Goal: Task Accomplishment & Management: Use online tool/utility

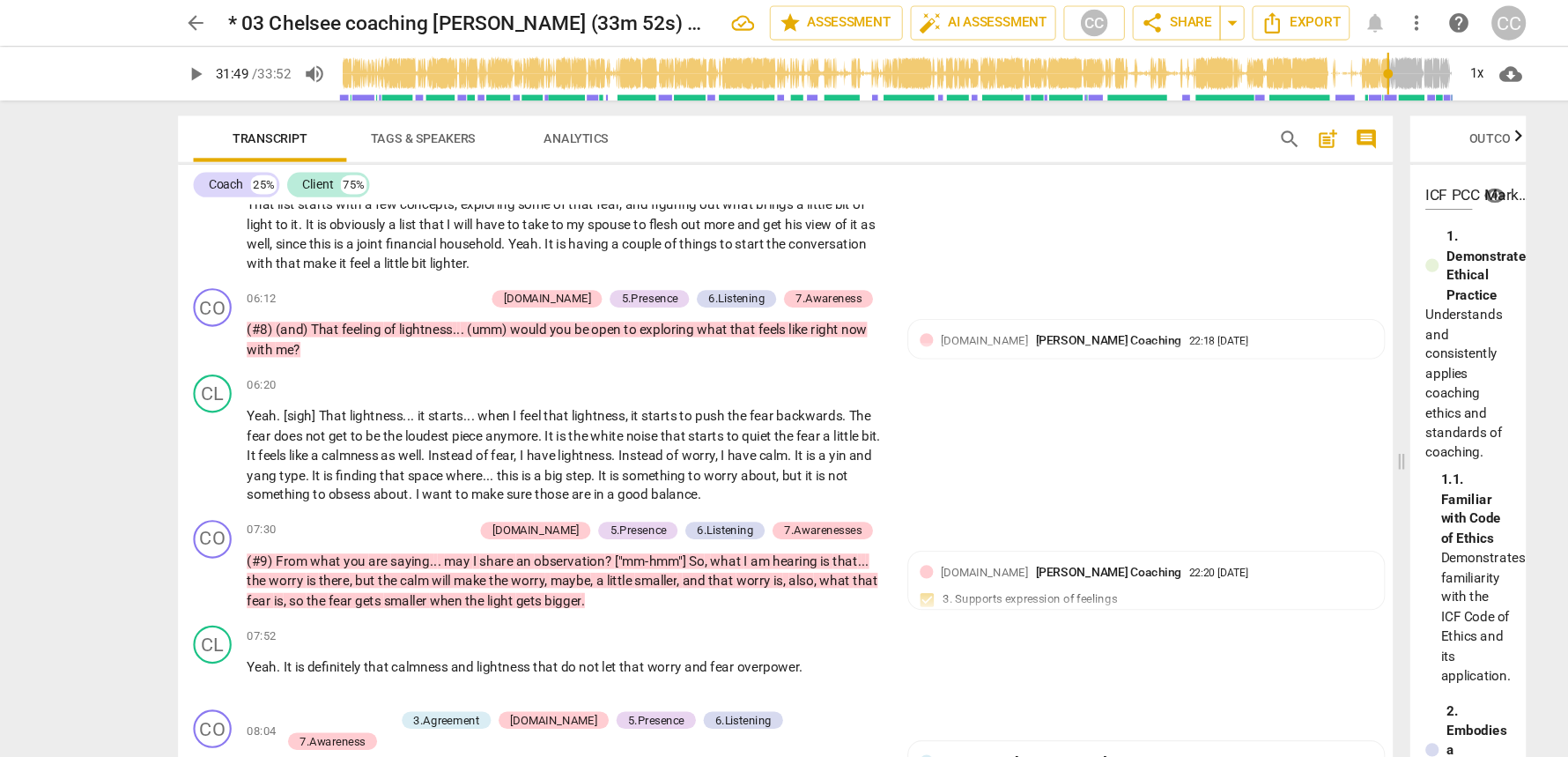
scroll to position [0, 203]
click at [167, 28] on span "arrow_back" at bounding box center [179, 21] width 32 height 21
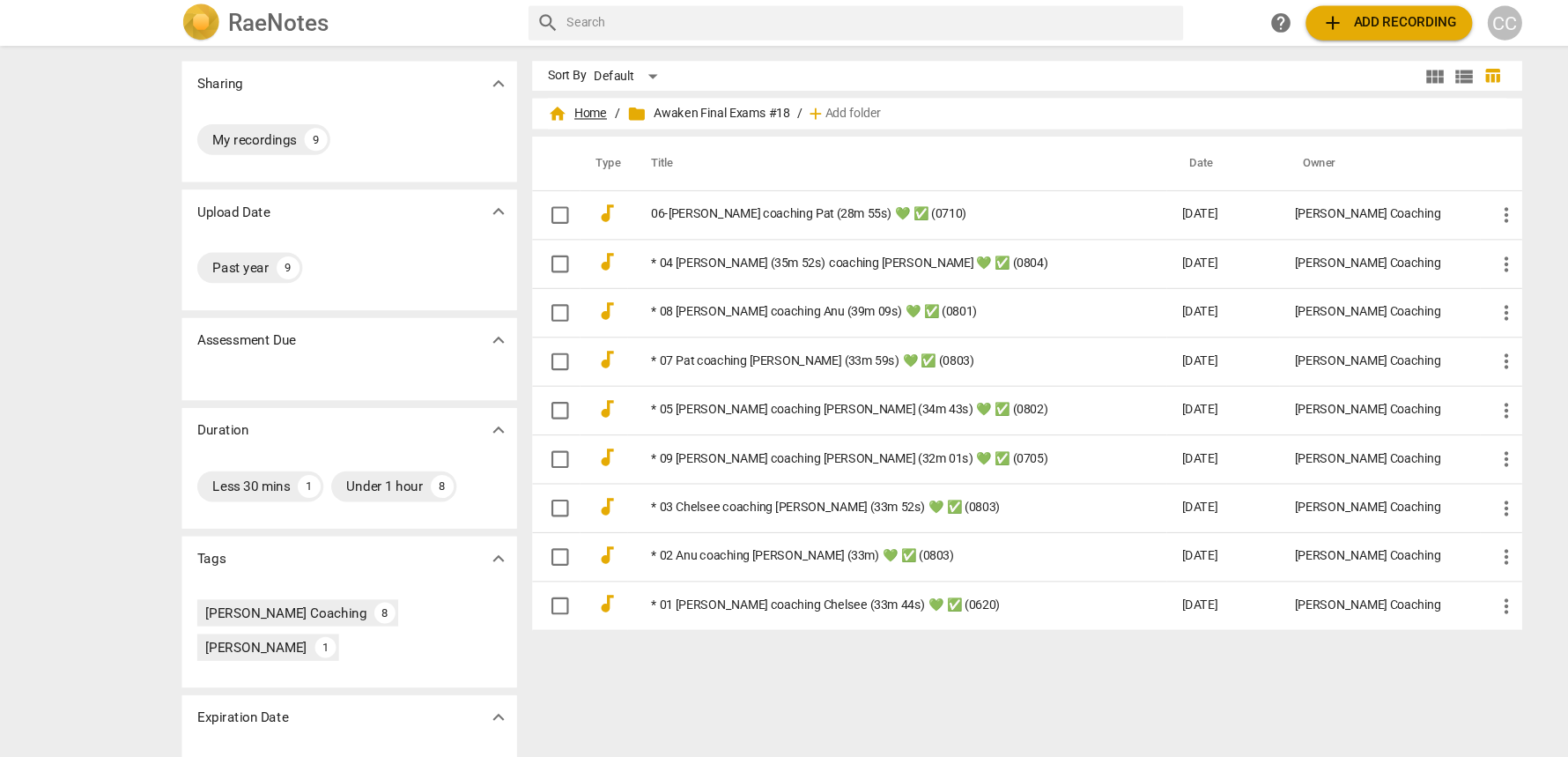
click at [530, 110] on span "home Home" at bounding box center [532, 105] width 55 height 18
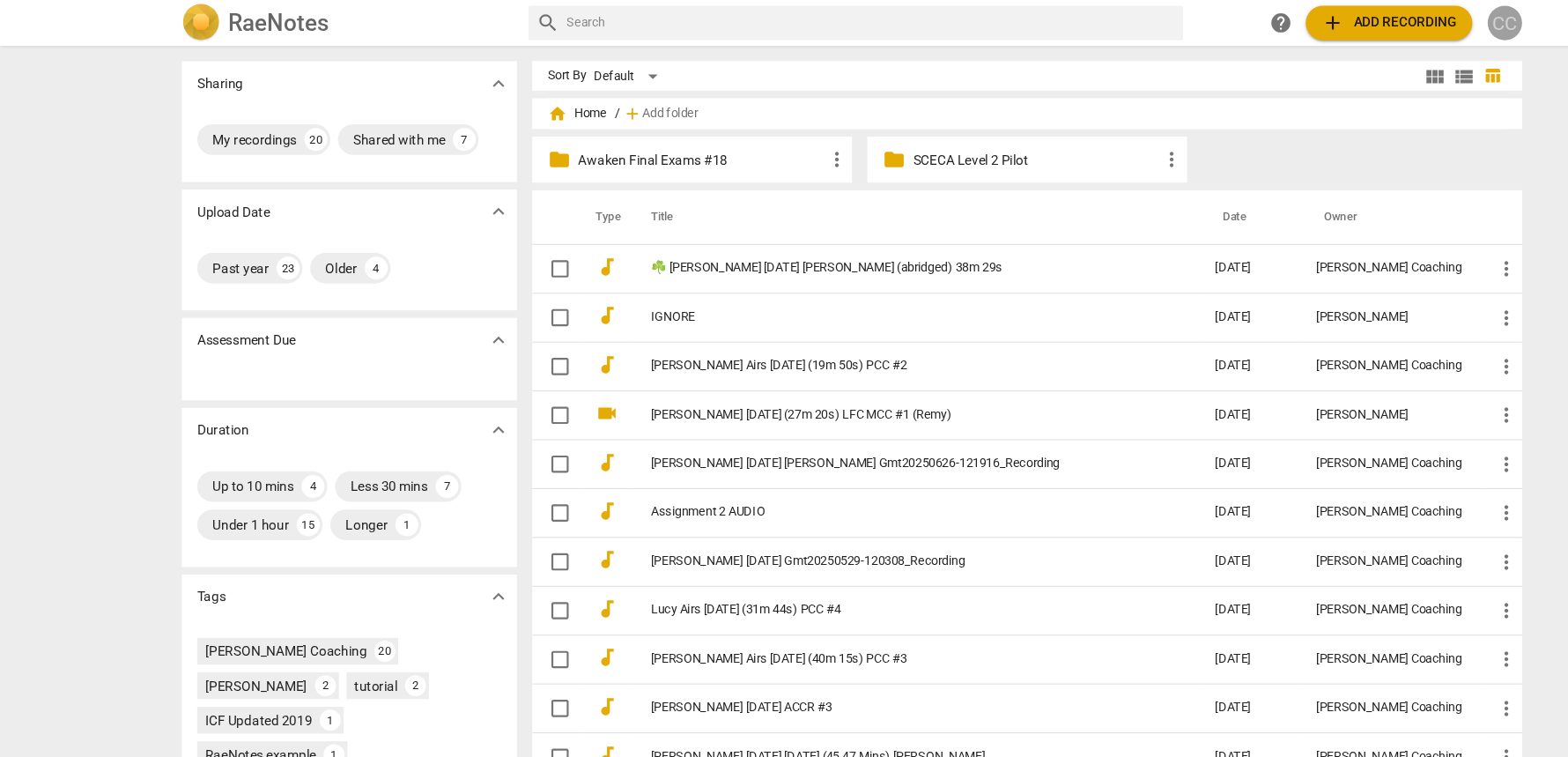
click at [1386, 15] on div "CC" at bounding box center [1385, 22] width 32 height 32
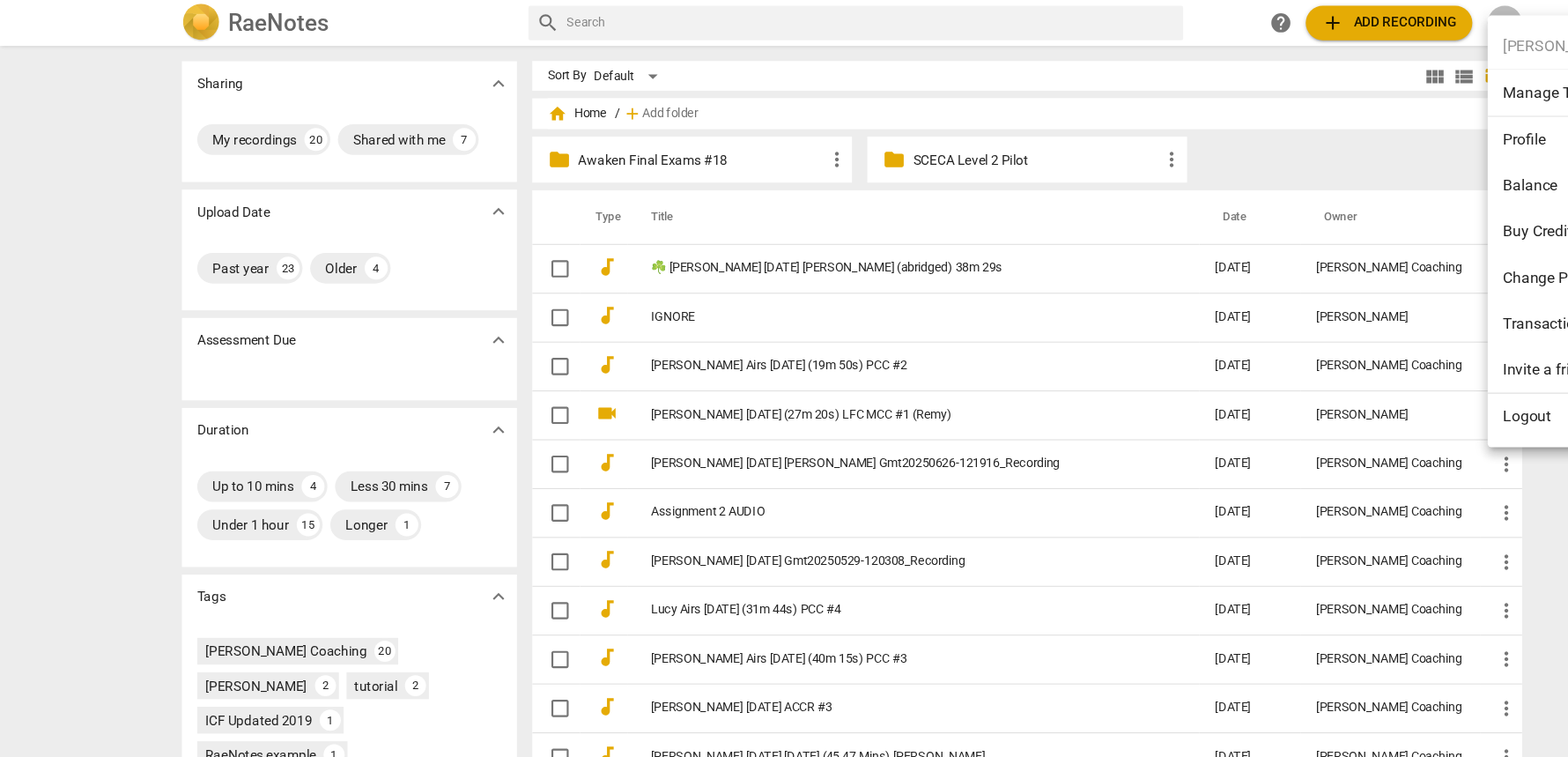
click at [1406, 382] on li "Logout" at bounding box center [1467, 383] width 196 height 43
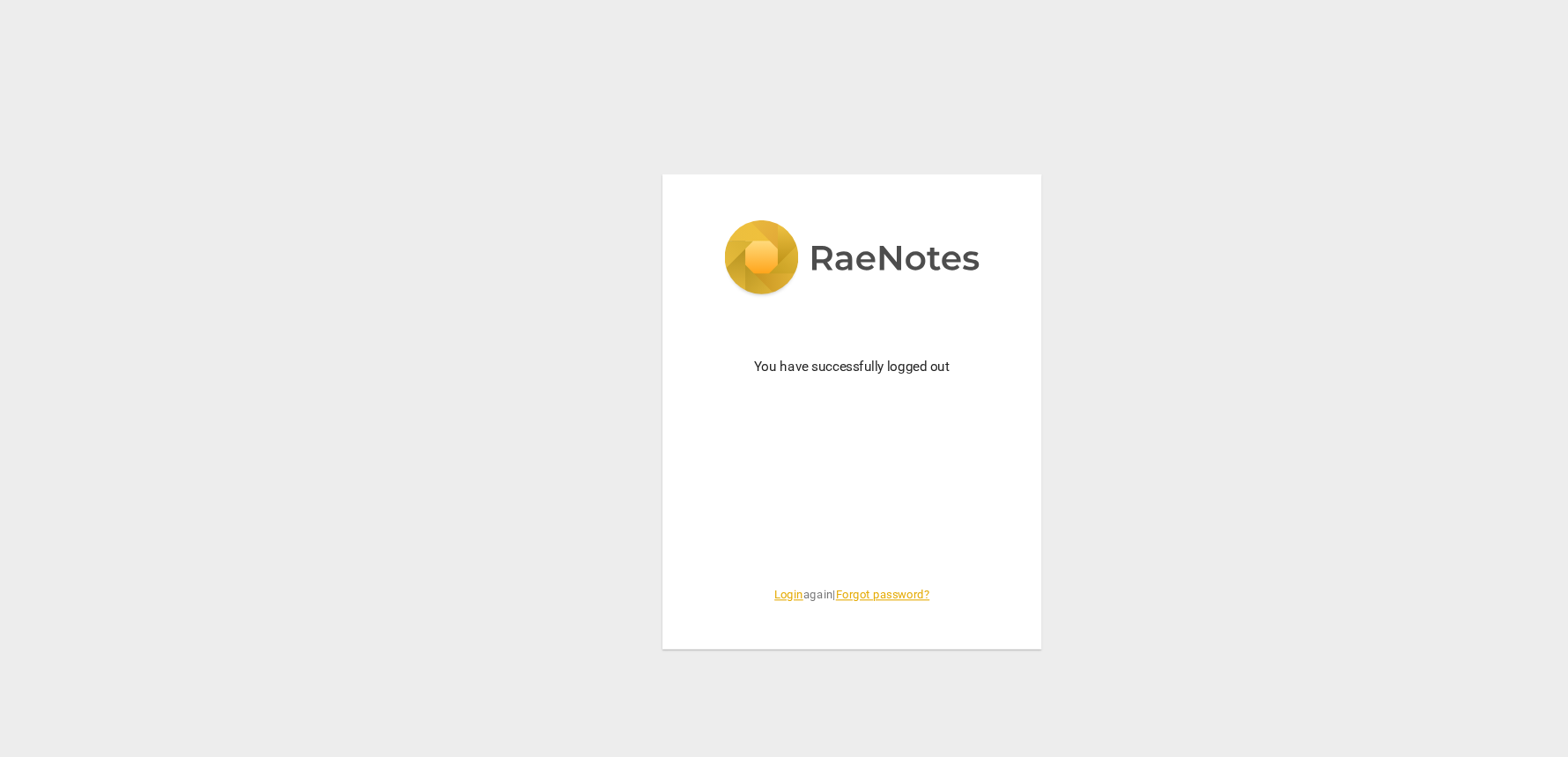
click at [723, 548] on link "Login" at bounding box center [726, 547] width 26 height 12
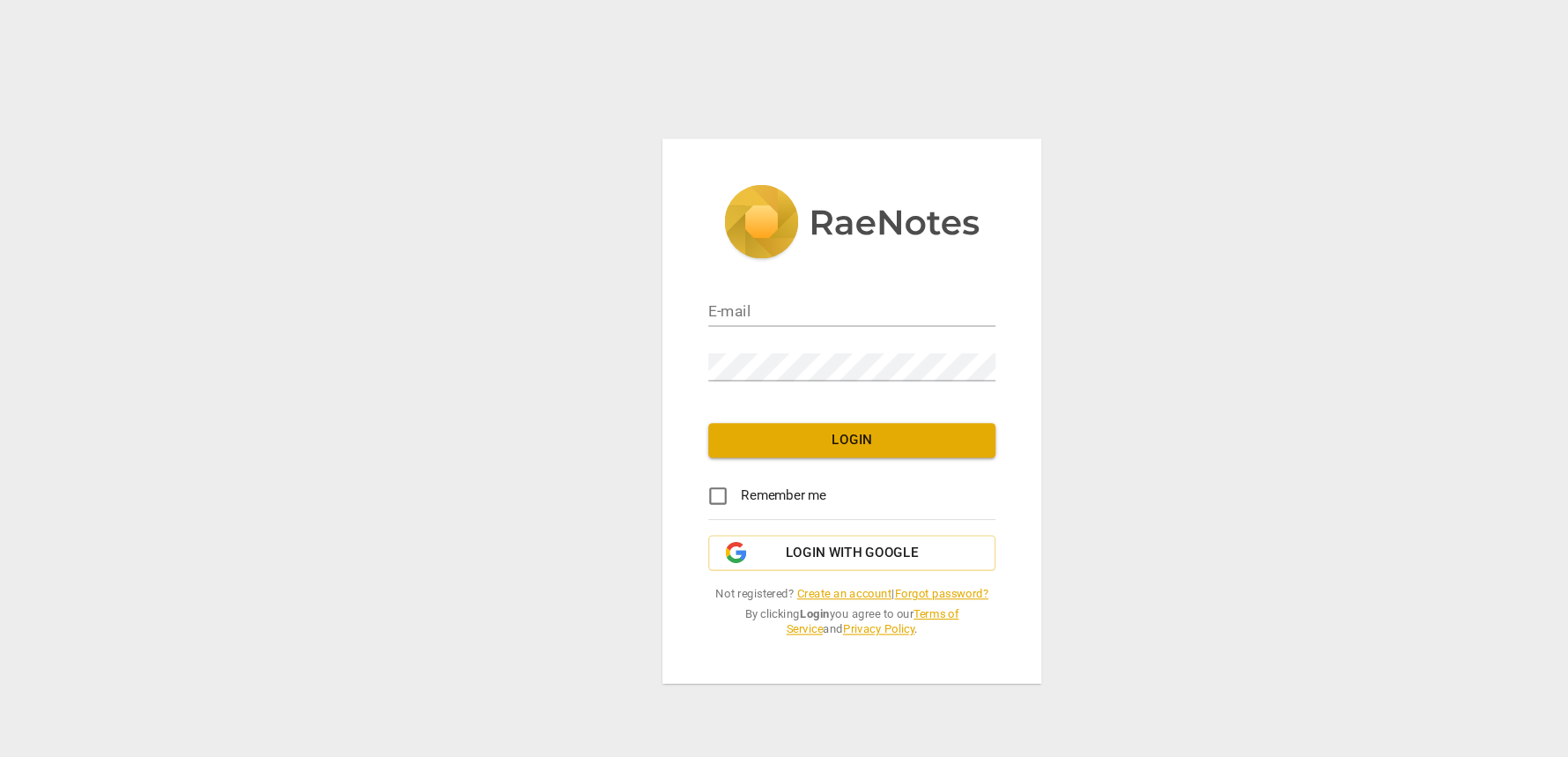
type input "[EMAIL_ADDRESS][DOMAIN_NAME]"
click at [776, 502] on span "Login with Google" at bounding box center [785, 509] width 123 height 18
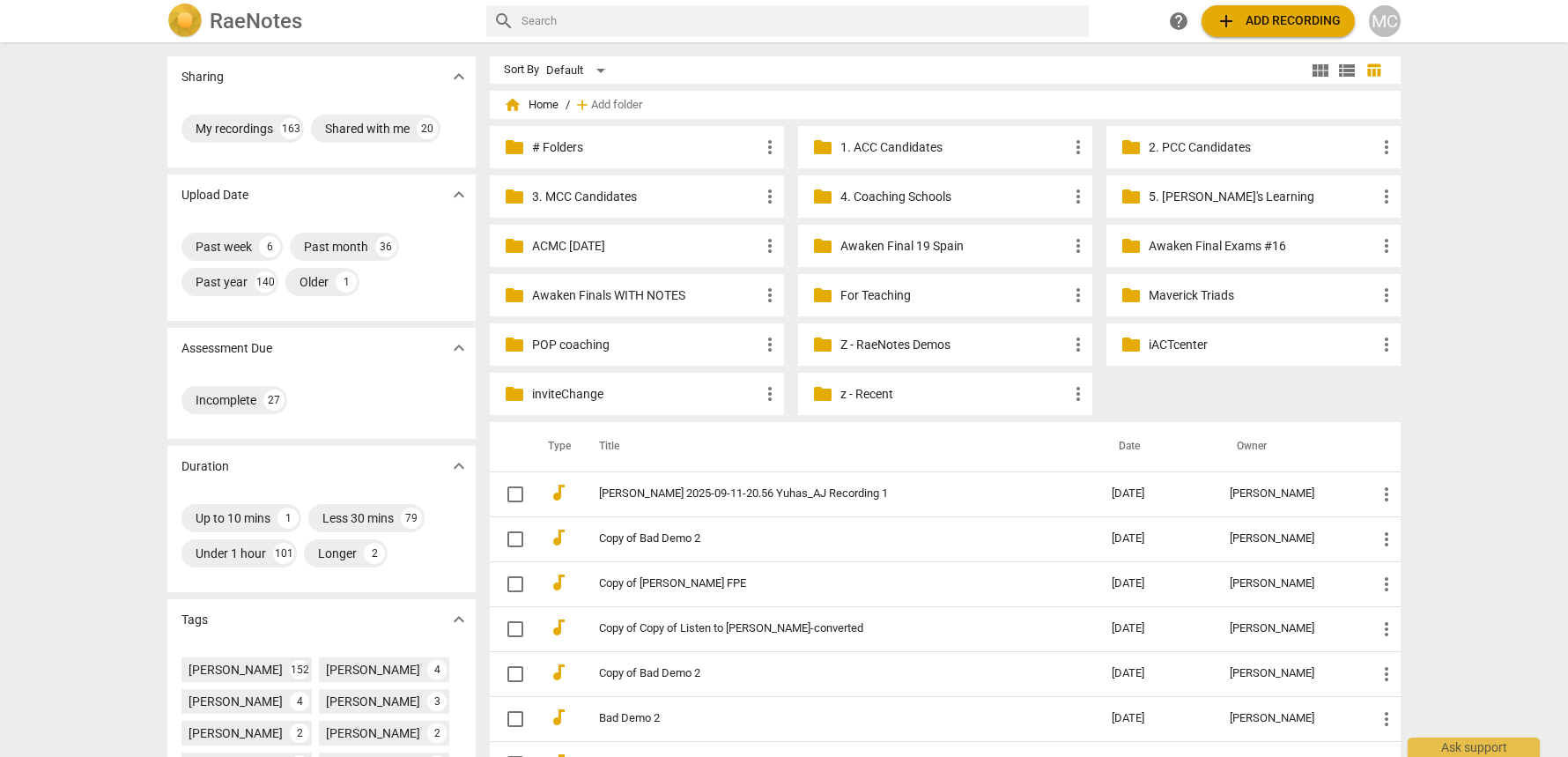
click at [673, 17] on input "text" at bounding box center [801, 21] width 560 height 28
type input "crystal"
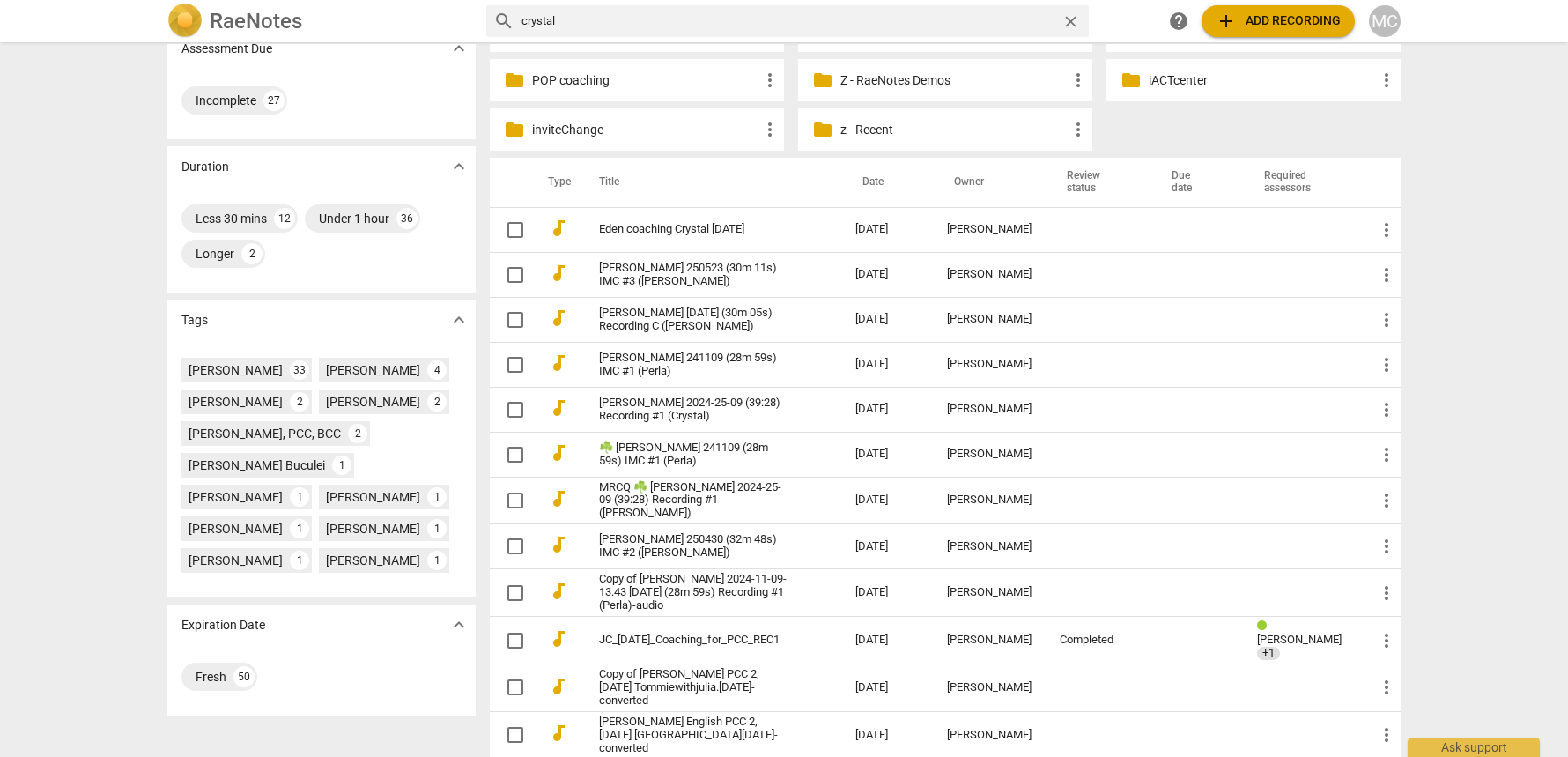
scroll to position [270, 0]
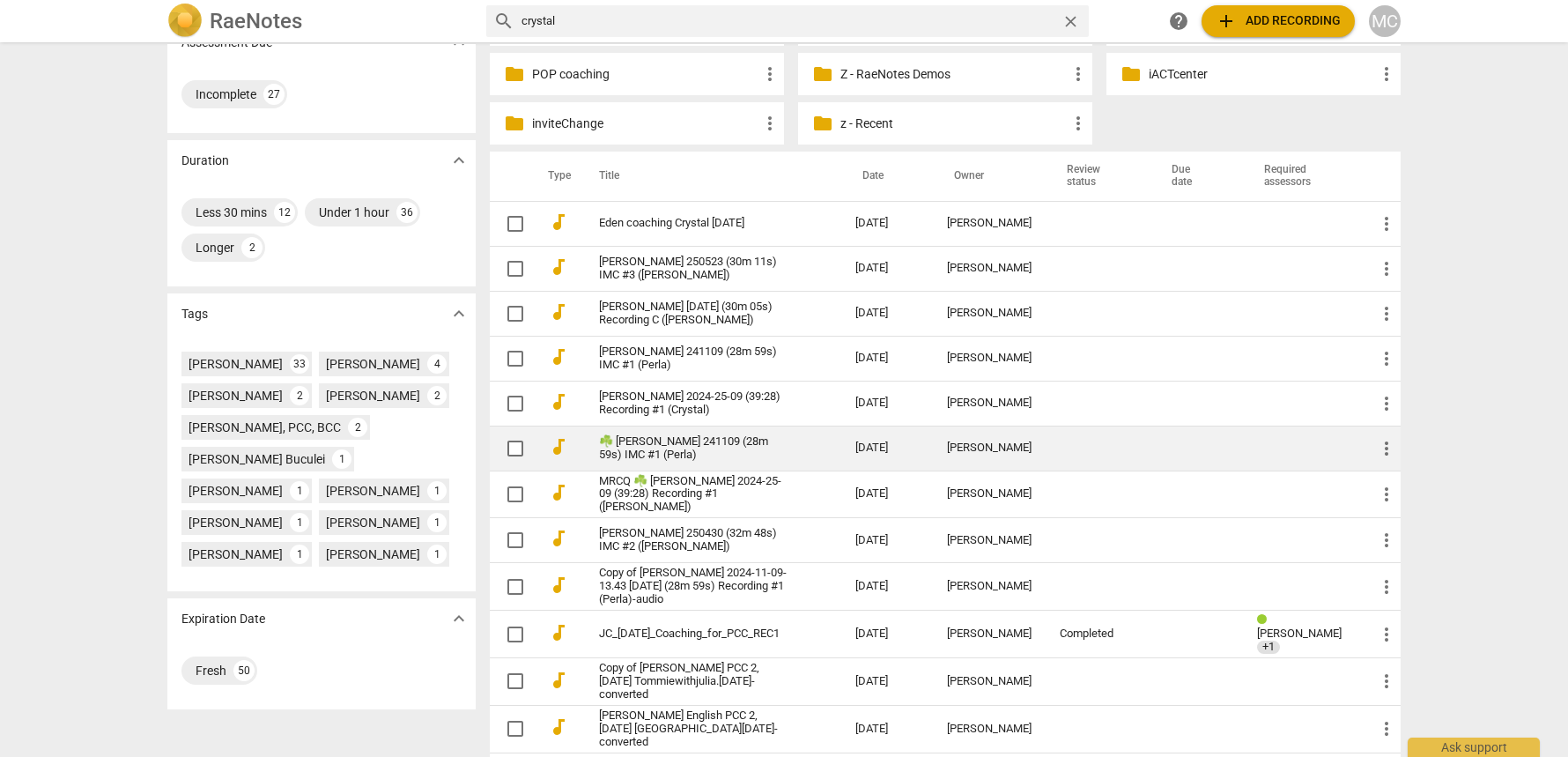
click at [660, 456] on link "☘️ Crystal Johnson 241109 (28m 59s) IMC #1 (Perla)" at bounding box center [695, 449] width 193 height 26
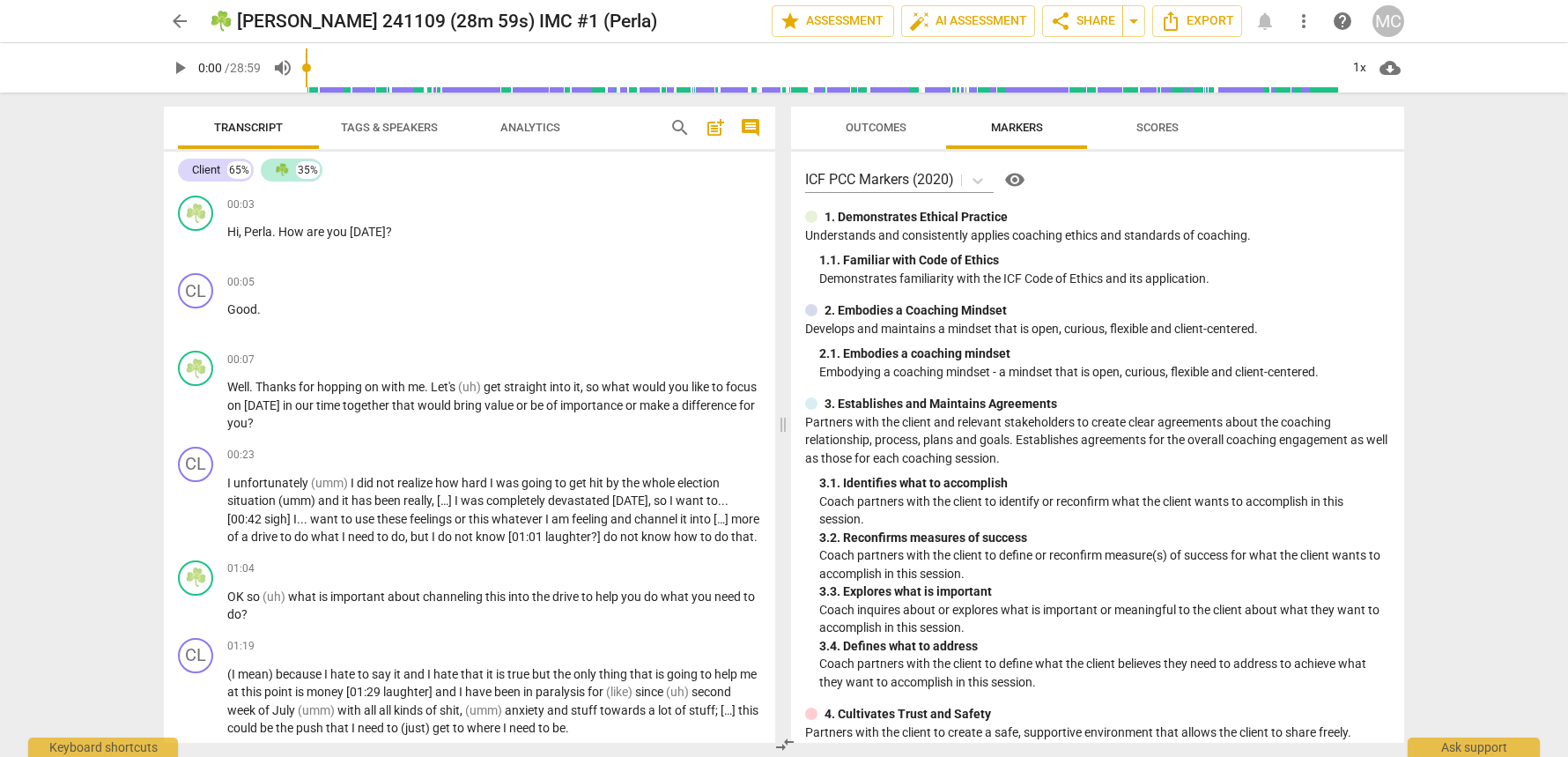
click at [180, 25] on span "arrow_back" at bounding box center [179, 21] width 21 height 21
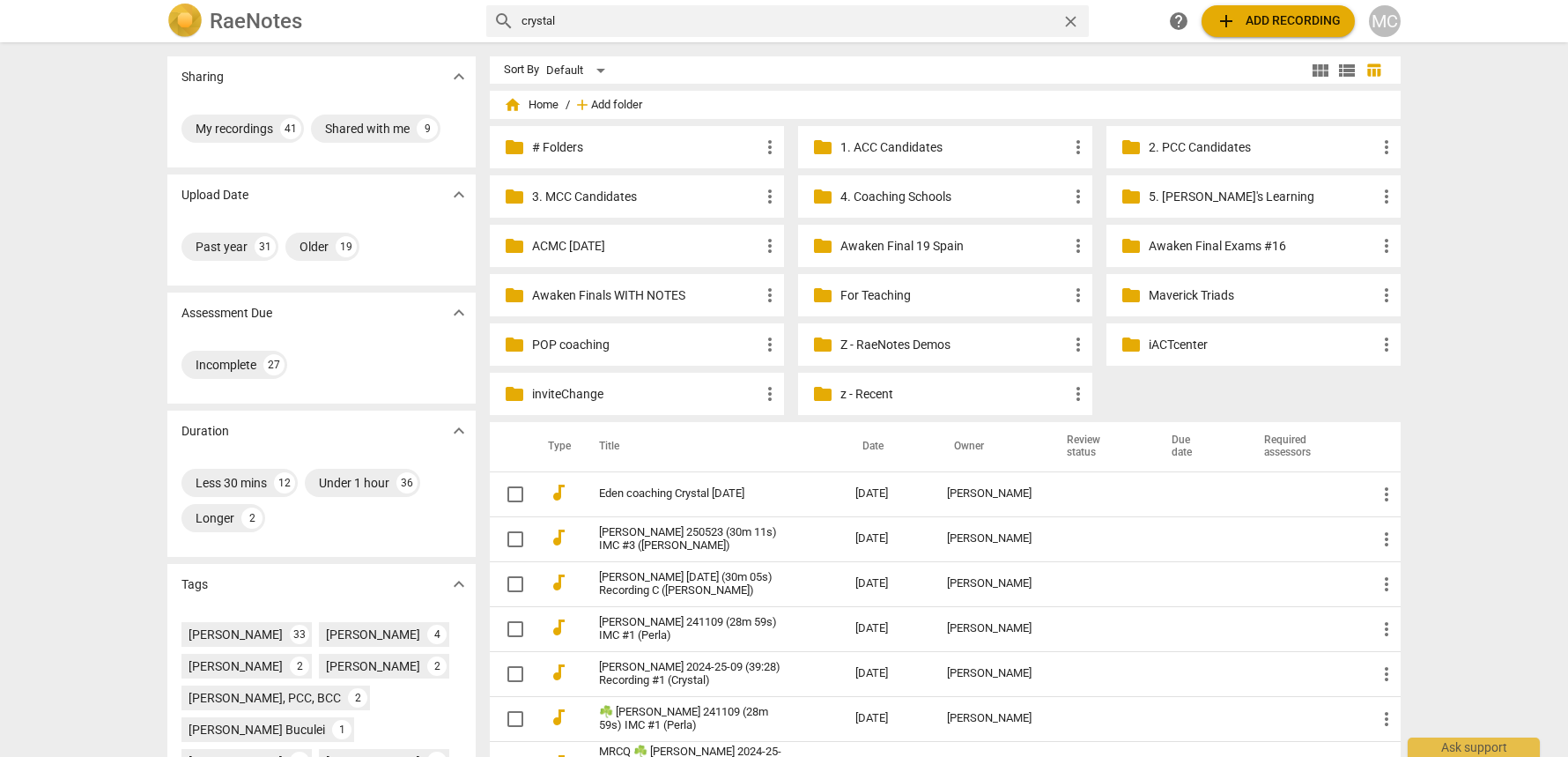
click at [591, 106] on span "Add folder" at bounding box center [617, 105] width 51 height 13
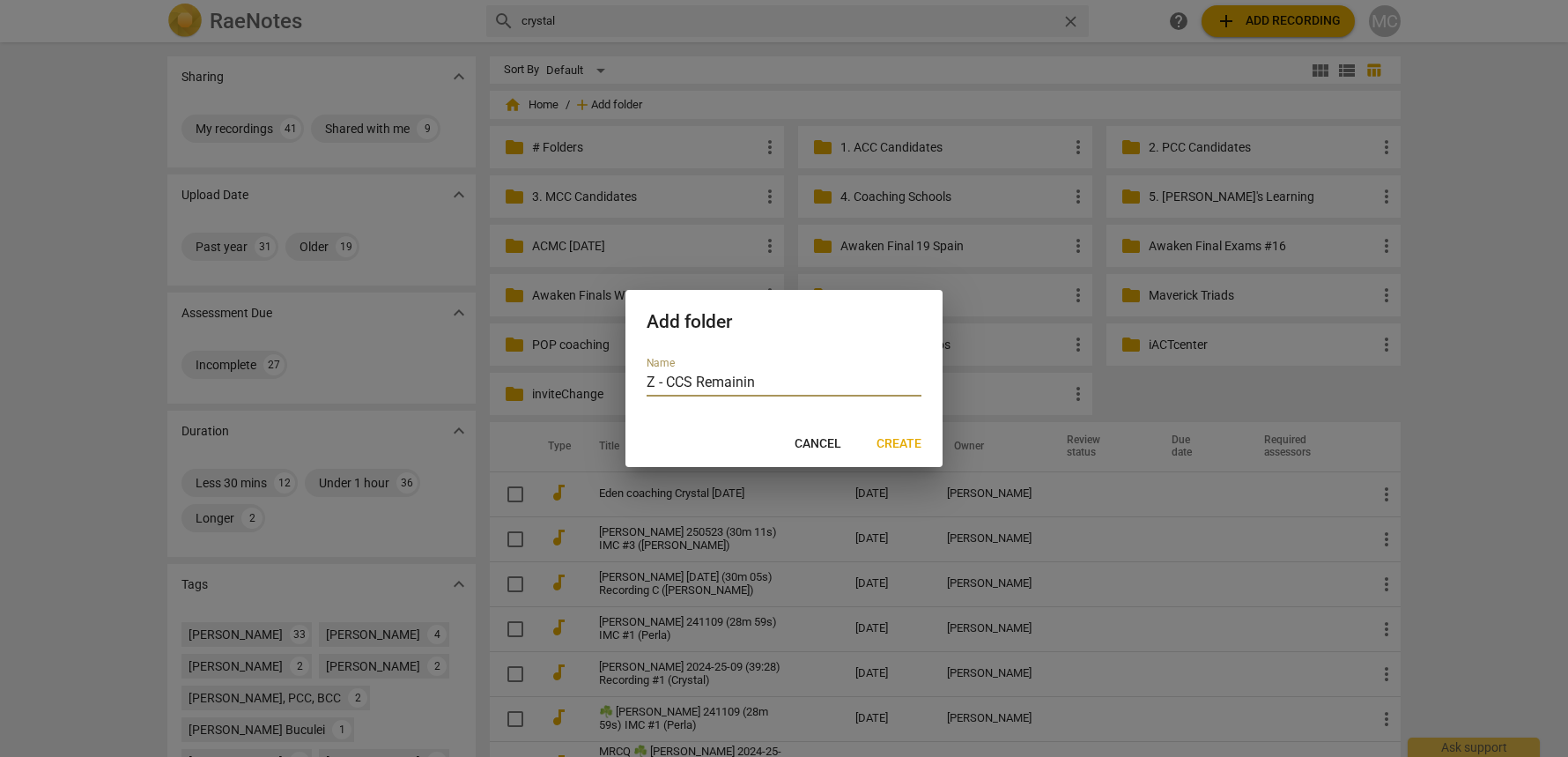
type input "Z - CCS Remaining"
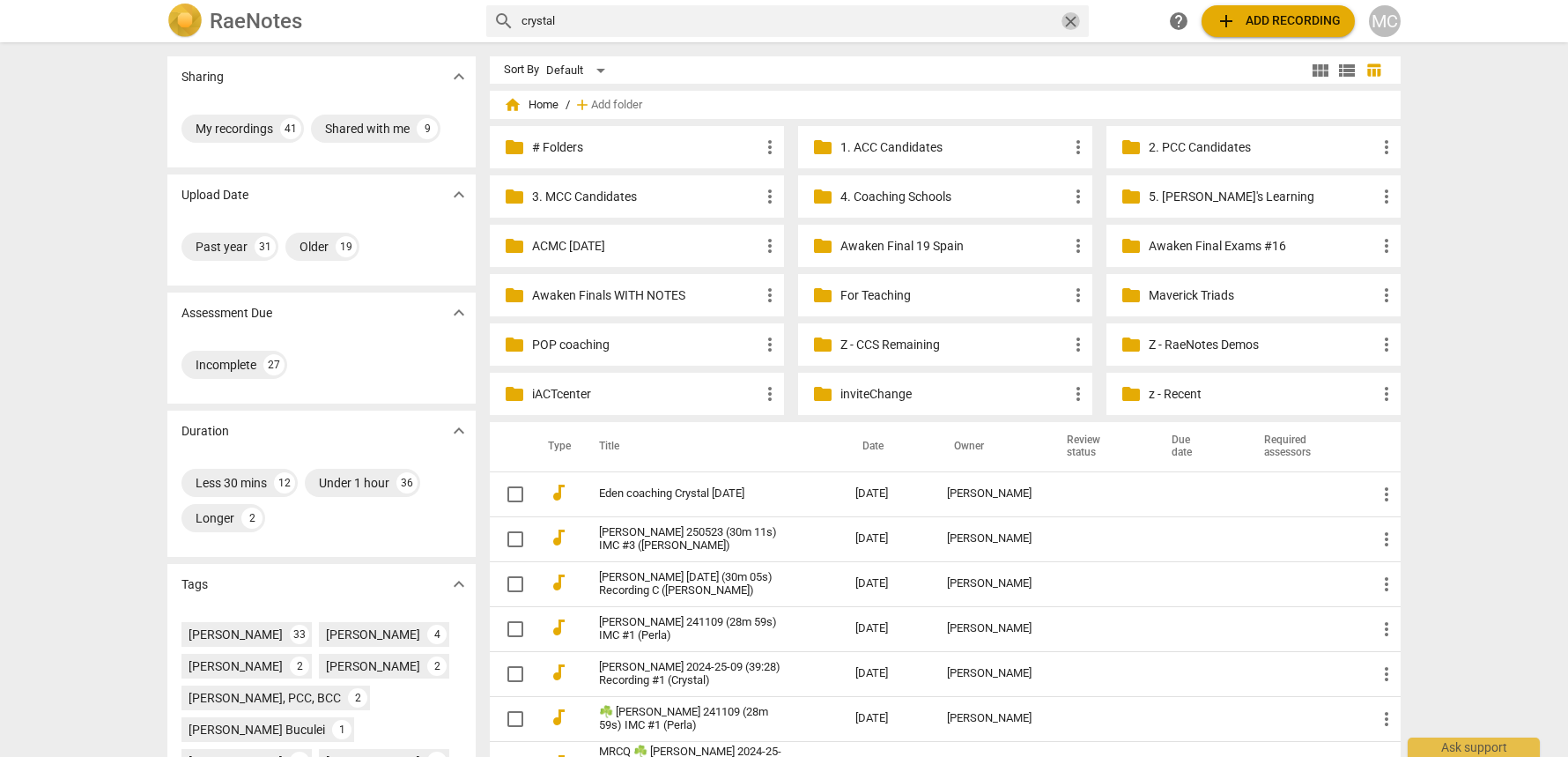
click at [1076, 23] on span "close" at bounding box center [1071, 22] width 19 height 19
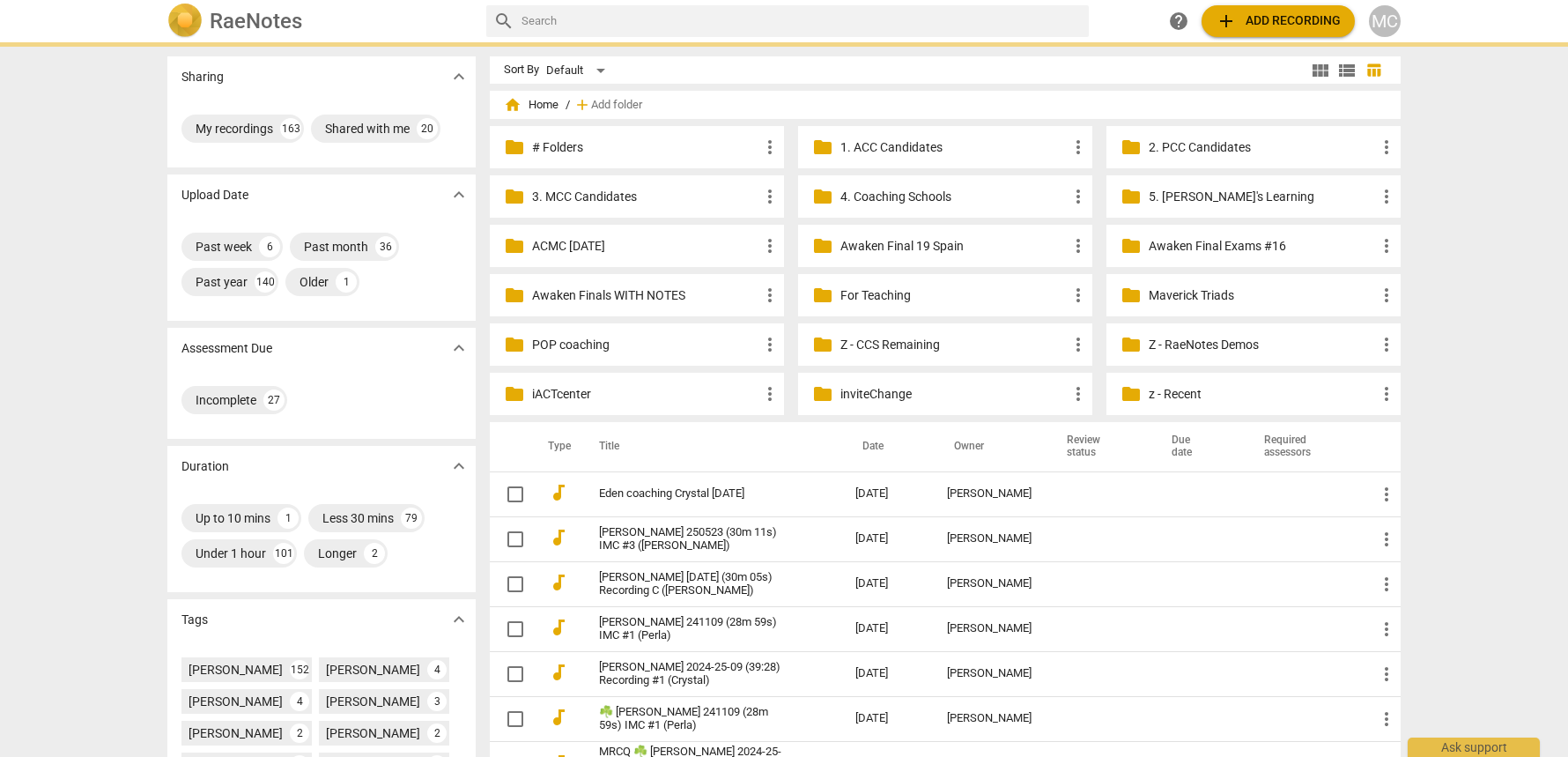
click at [960, 21] on input "text" at bounding box center [801, 21] width 560 height 28
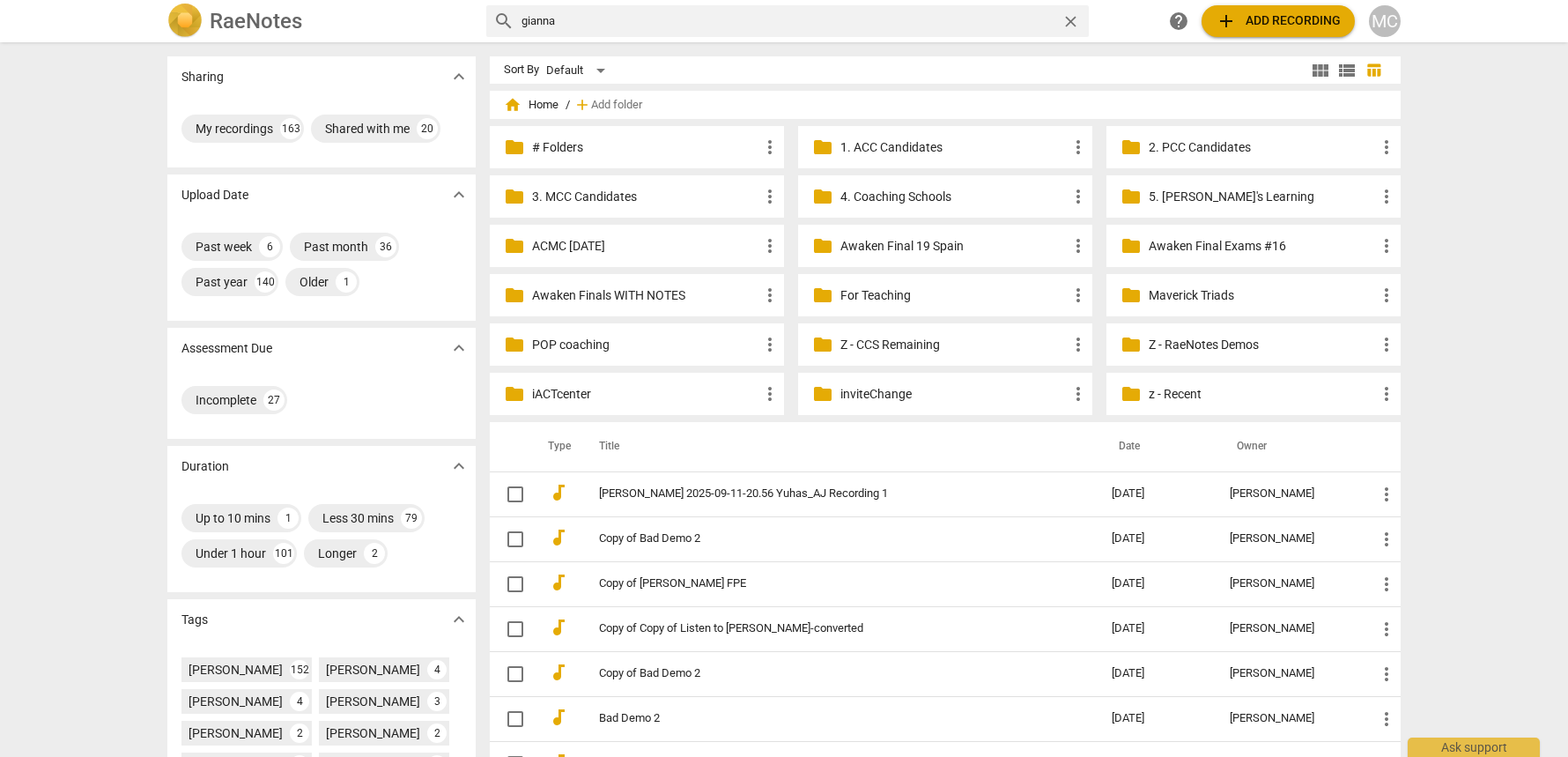
type input "gianna"
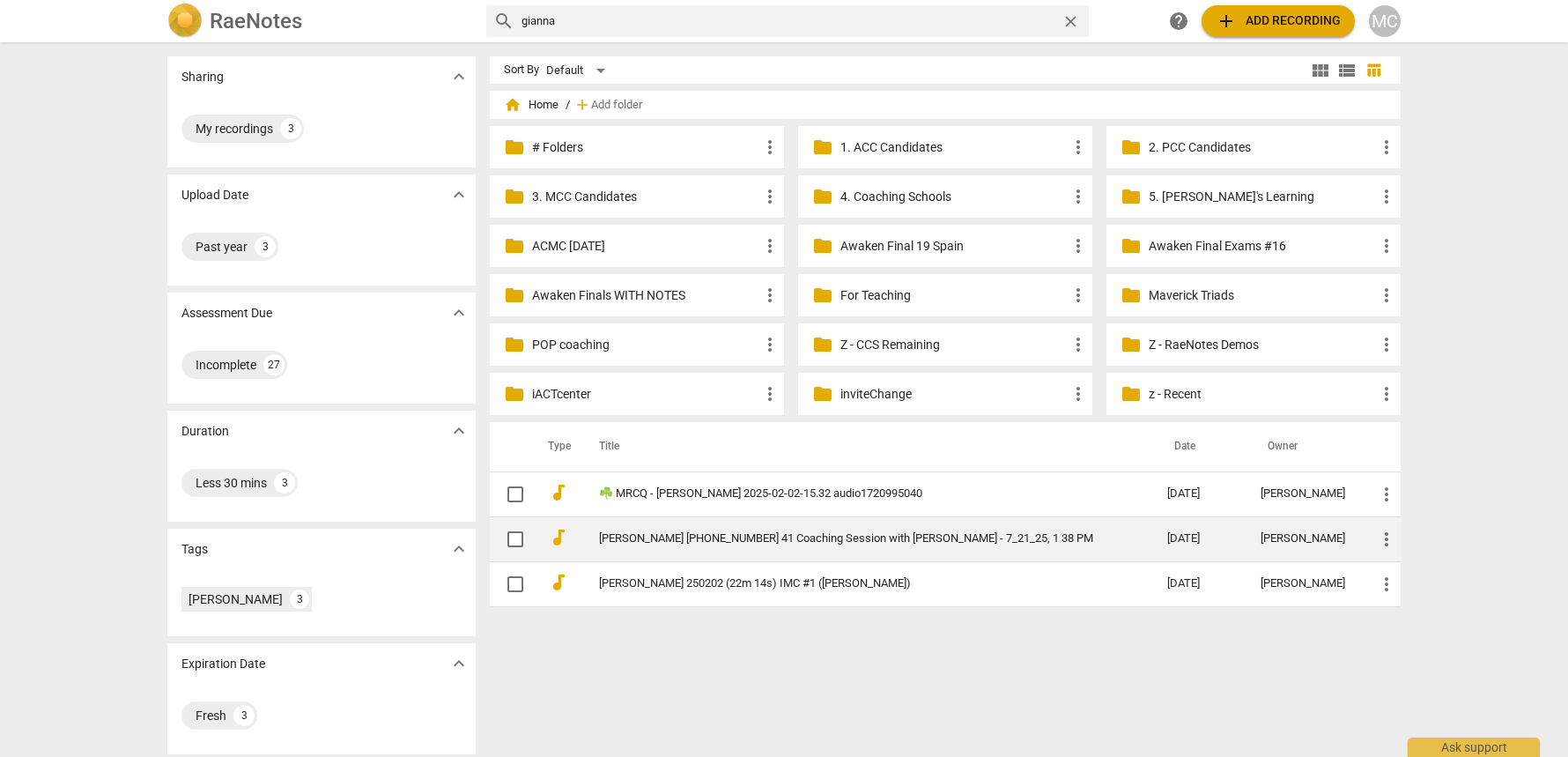
click at [748, 543] on link "Gianna Anzideo 2025-07-21-13 41 Coaching Session with Kimmy - 7_21_25, 1 38 PM" at bounding box center [851, 539] width 504 height 13
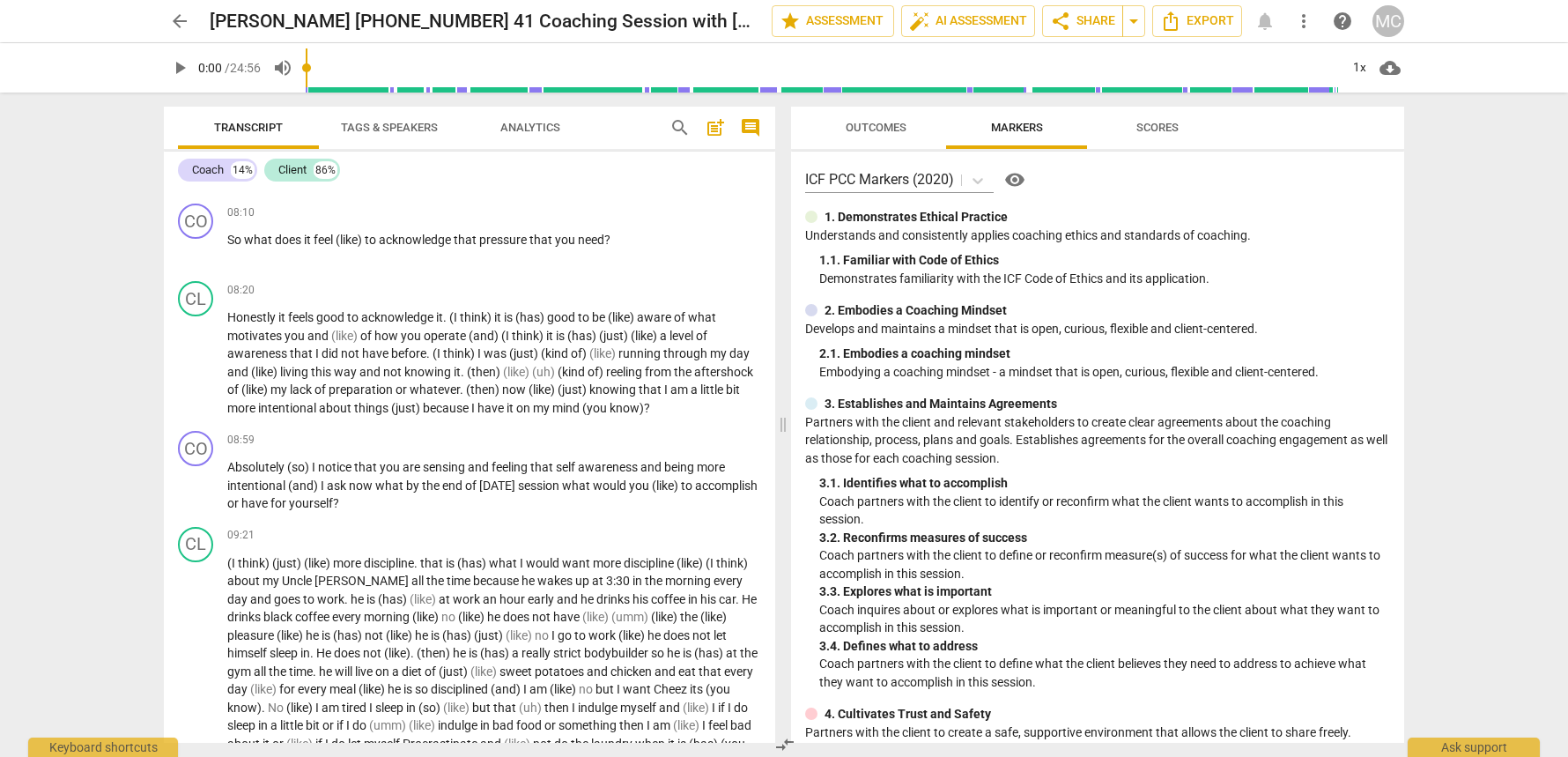
scroll to position [1540, 0]
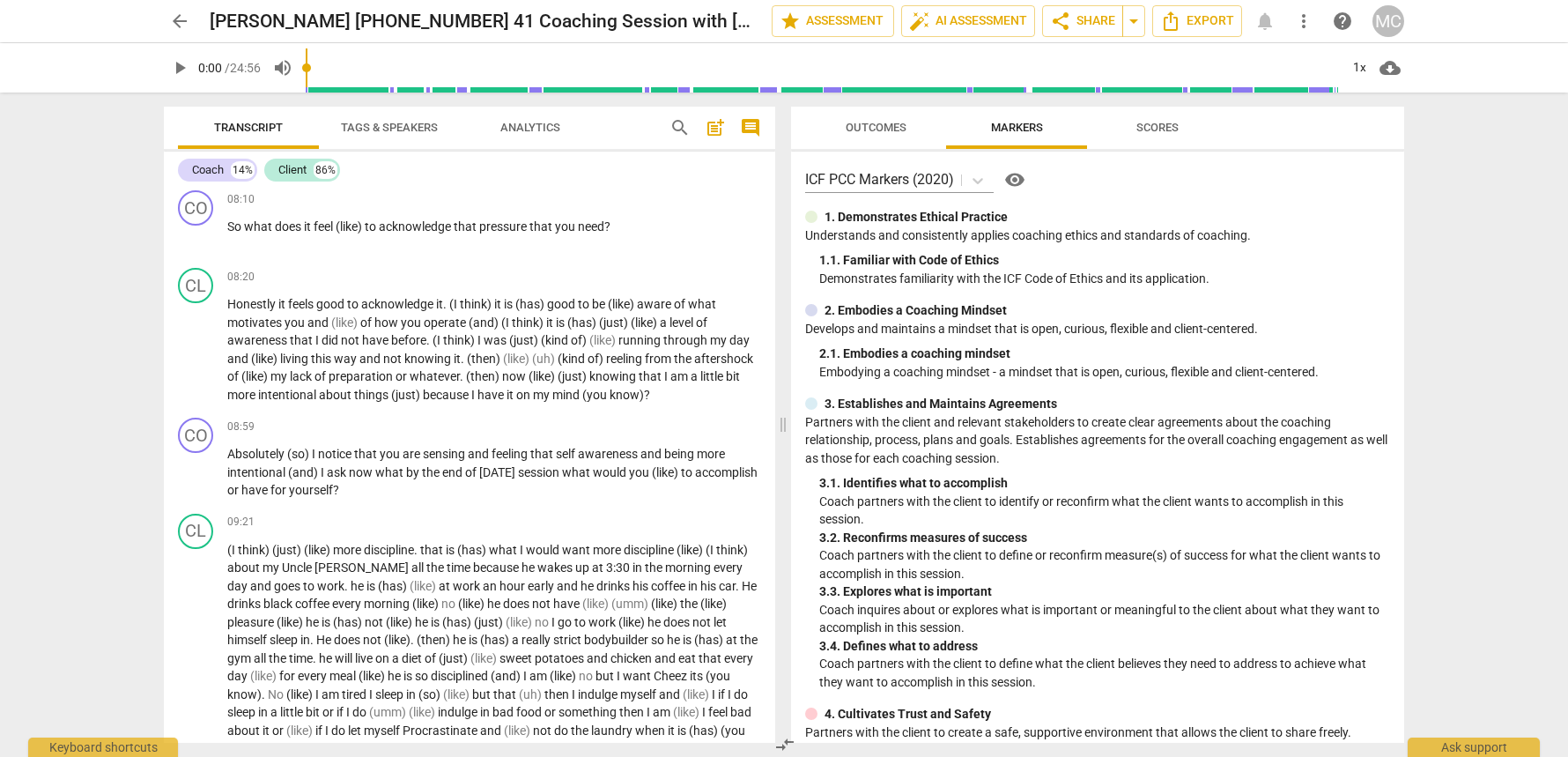
click at [189, 17] on span "arrow_back" at bounding box center [179, 21] width 21 height 21
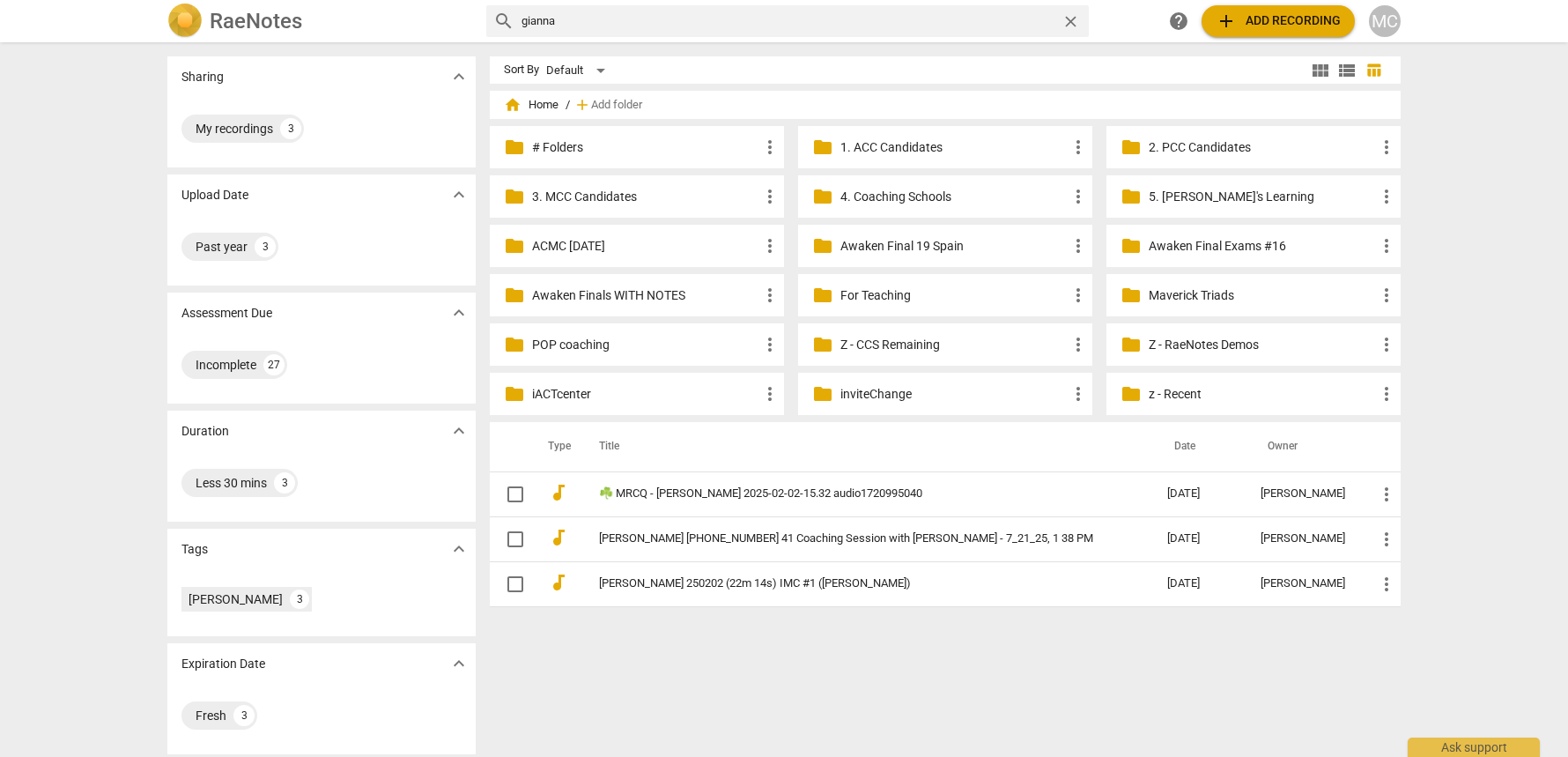
click at [1232, 34] on button "add Add recording" at bounding box center [1278, 22] width 153 height 32
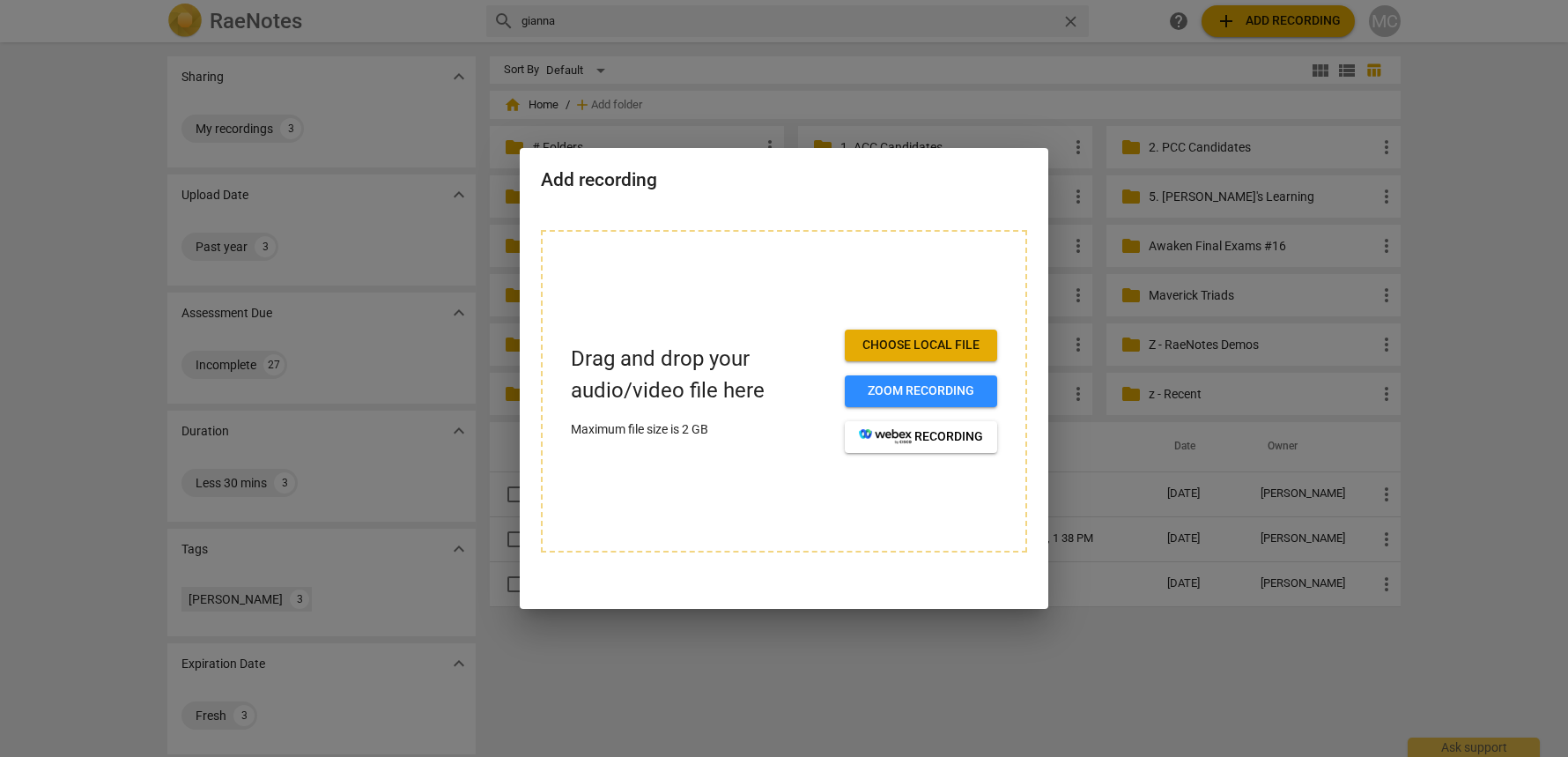
click at [906, 610] on div at bounding box center [784, 378] width 1568 height 757
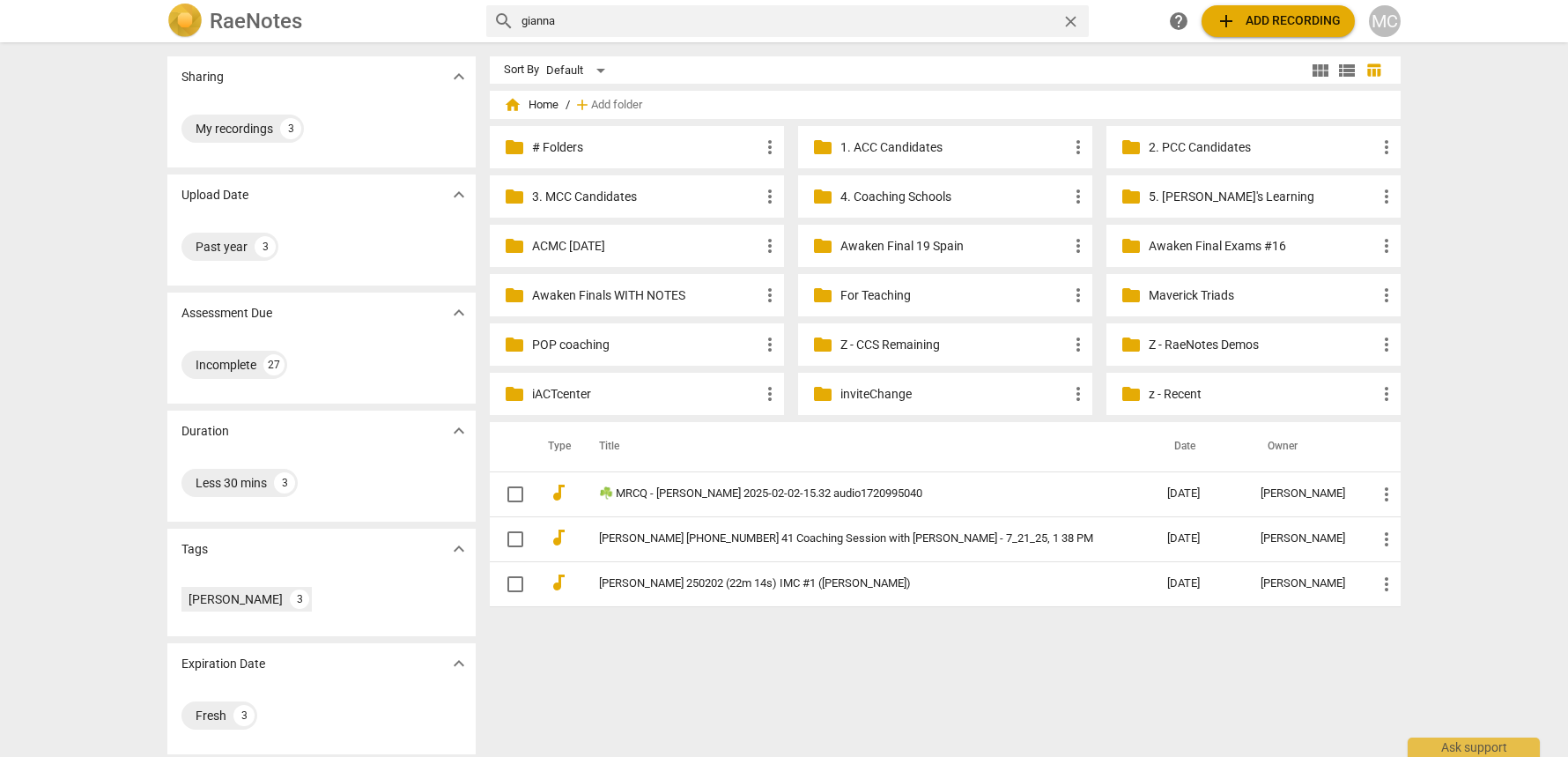
click at [882, 344] on p "Z - CCS Remaining" at bounding box center [954, 345] width 228 height 19
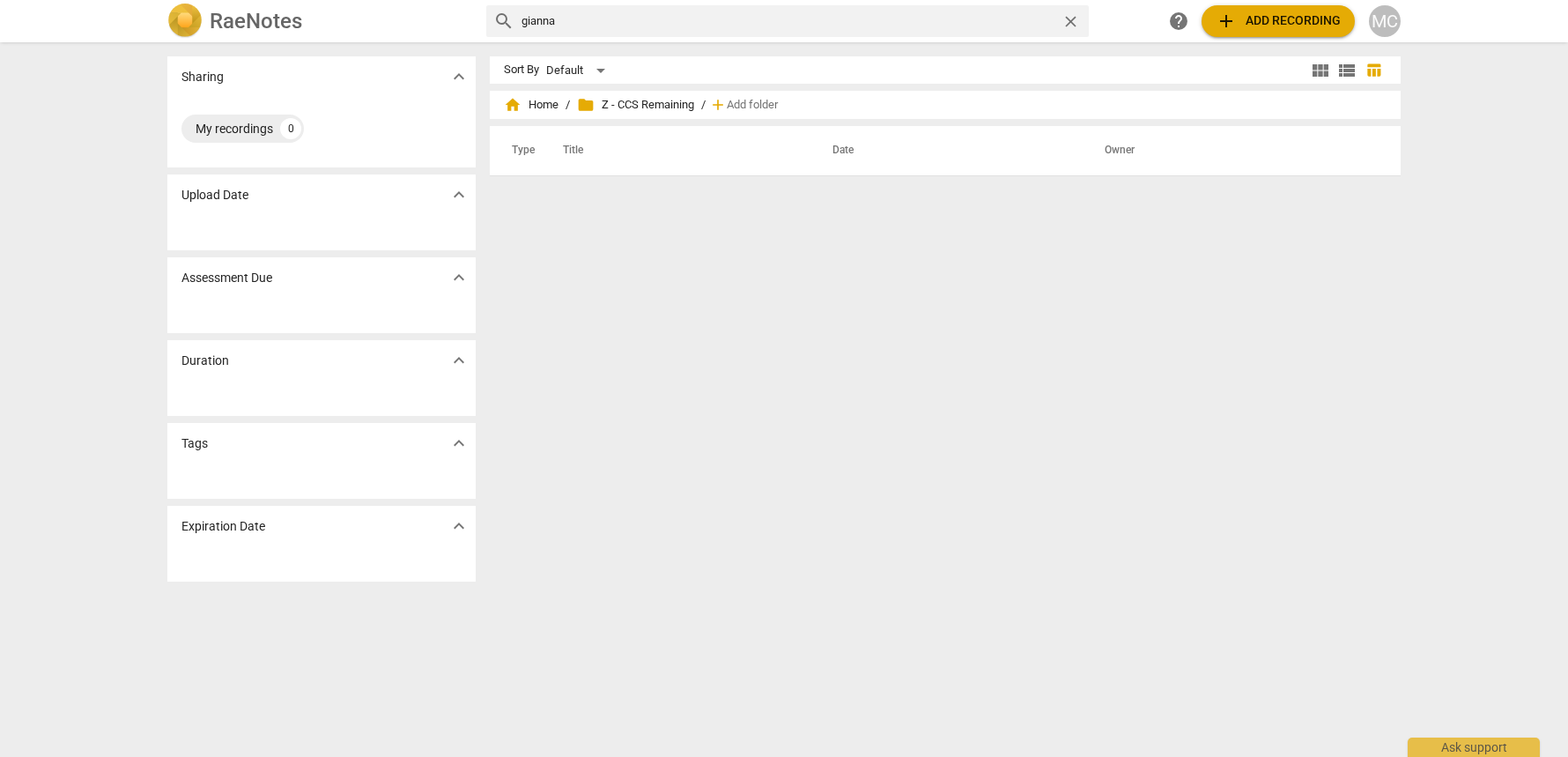
click at [1269, 9] on button "add Add recording" at bounding box center [1278, 22] width 153 height 32
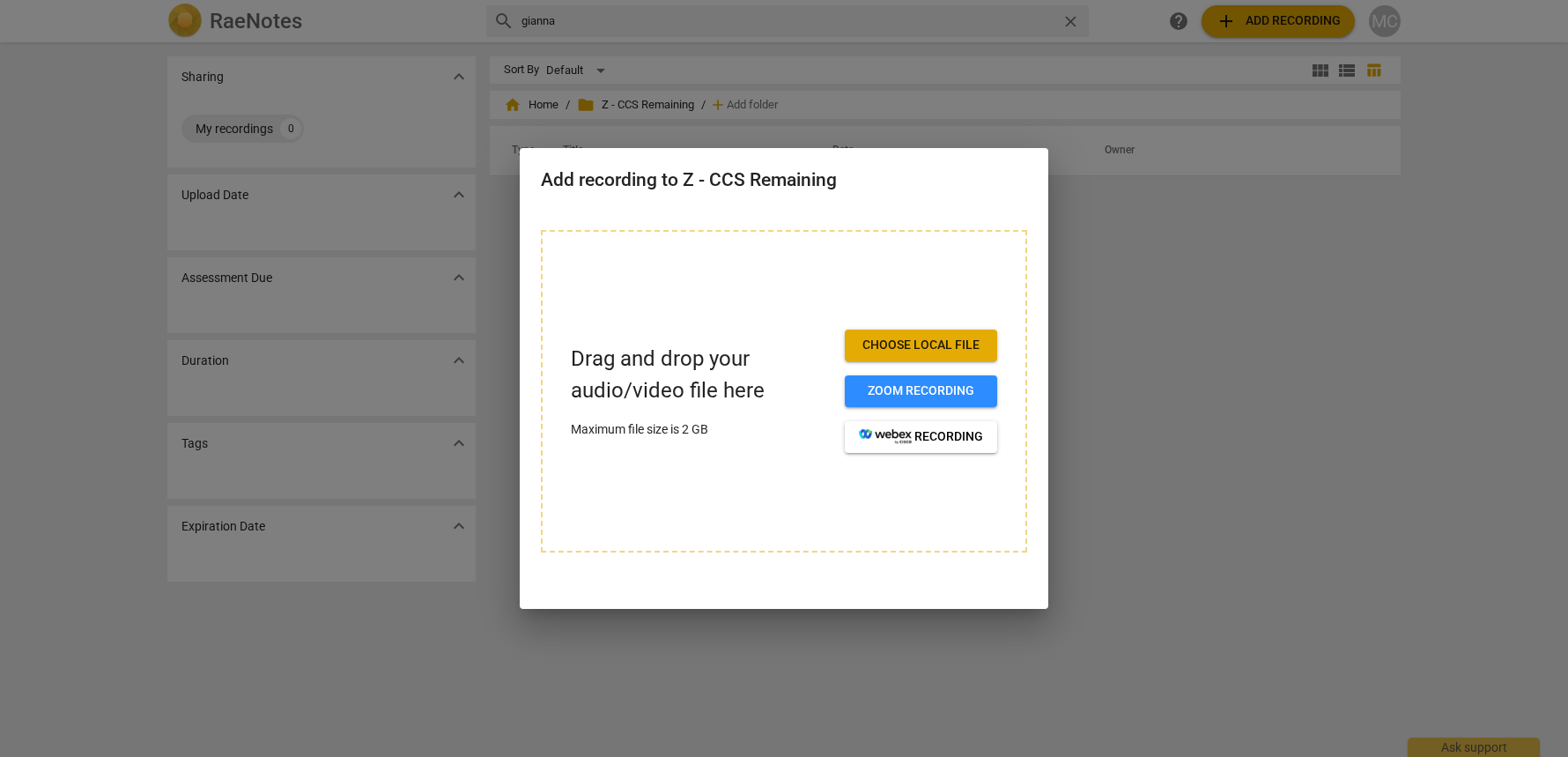
click at [895, 339] on span "Choose local file" at bounding box center [921, 345] width 125 height 18
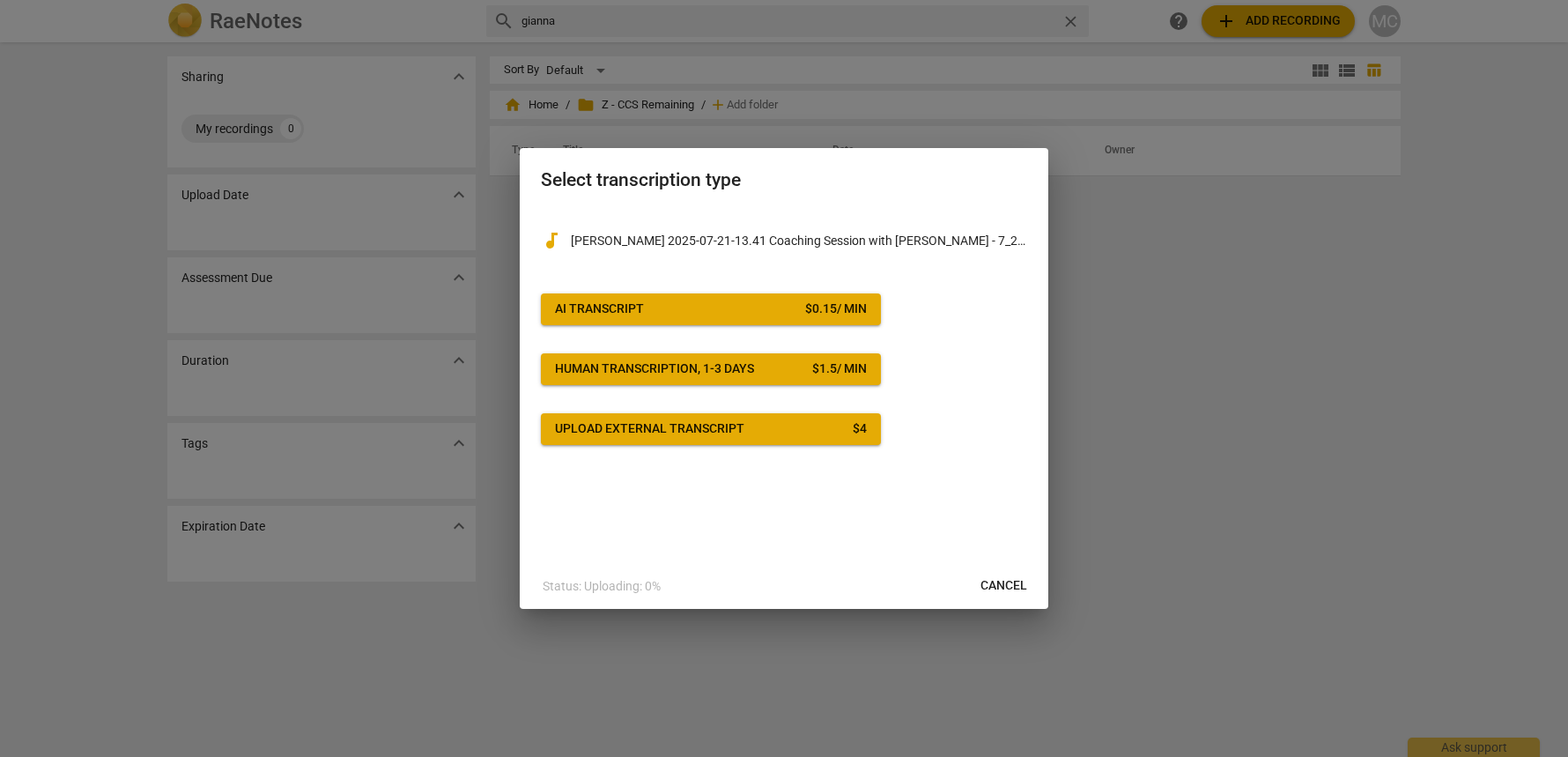
click at [605, 304] on div "AI Transcript" at bounding box center [600, 309] width 89 height 18
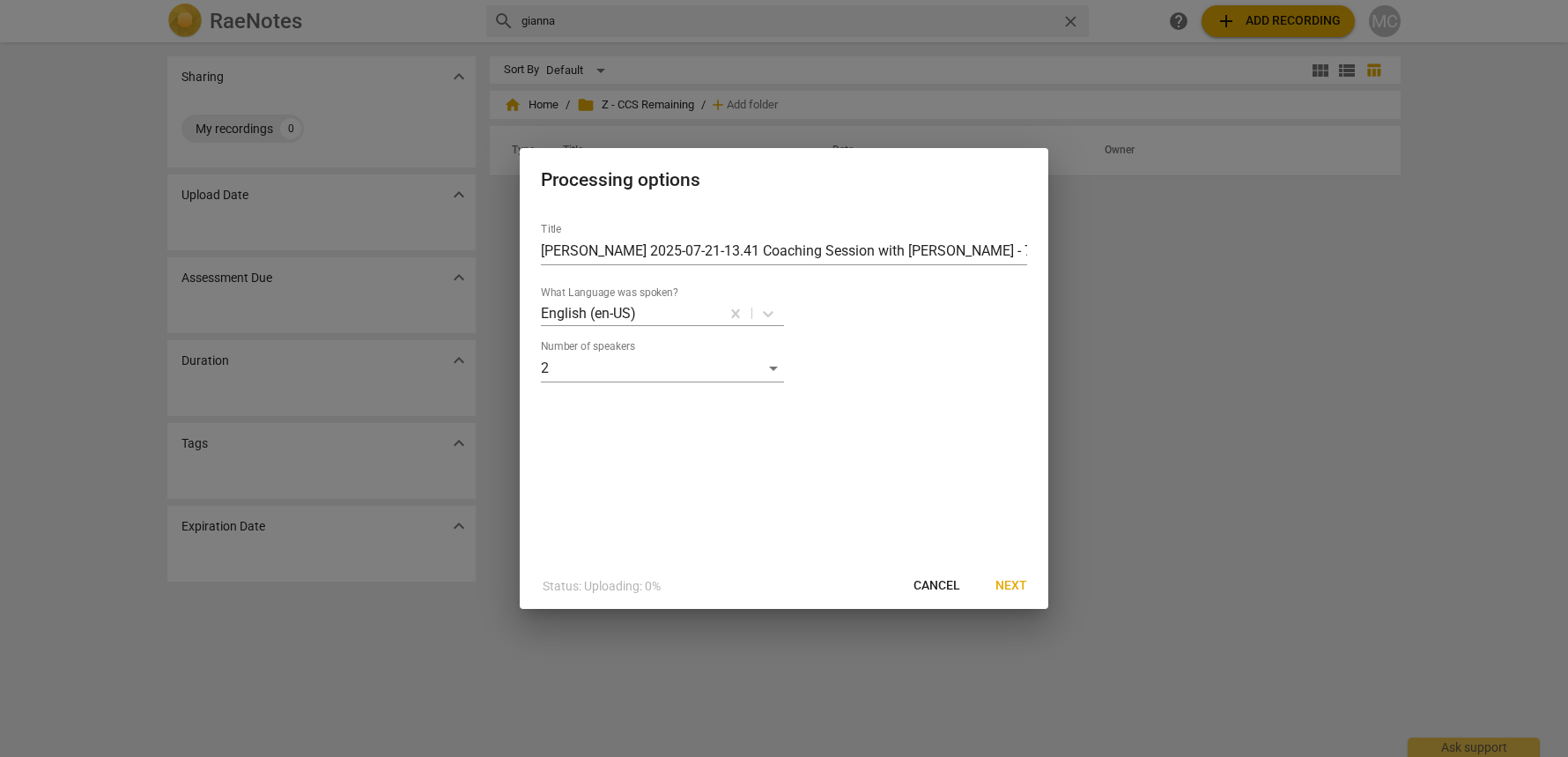
click at [1012, 586] on span "Next" at bounding box center [1012, 586] width 32 height 18
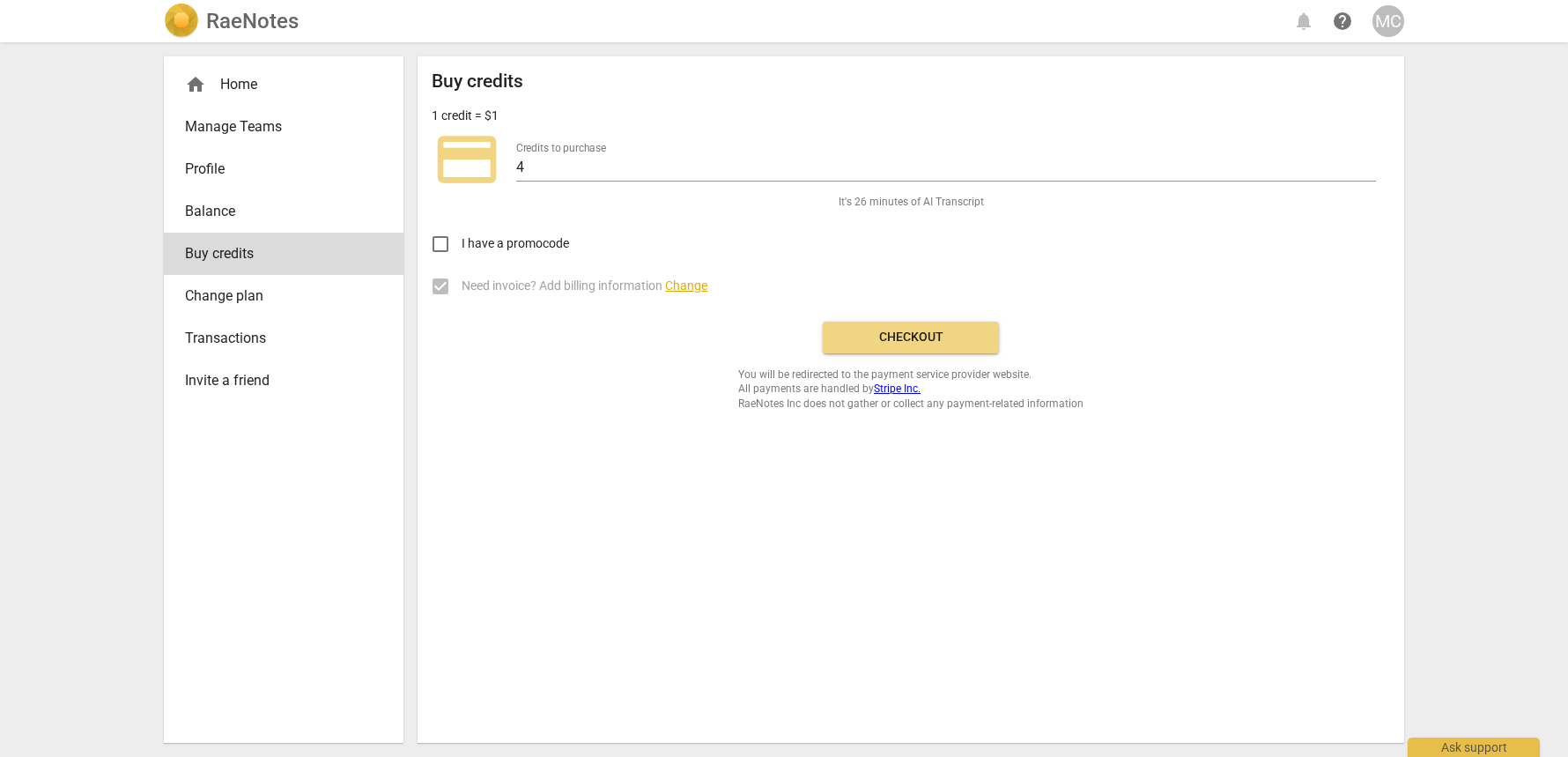
click at [916, 343] on span "Checkout" at bounding box center [911, 337] width 148 height 18
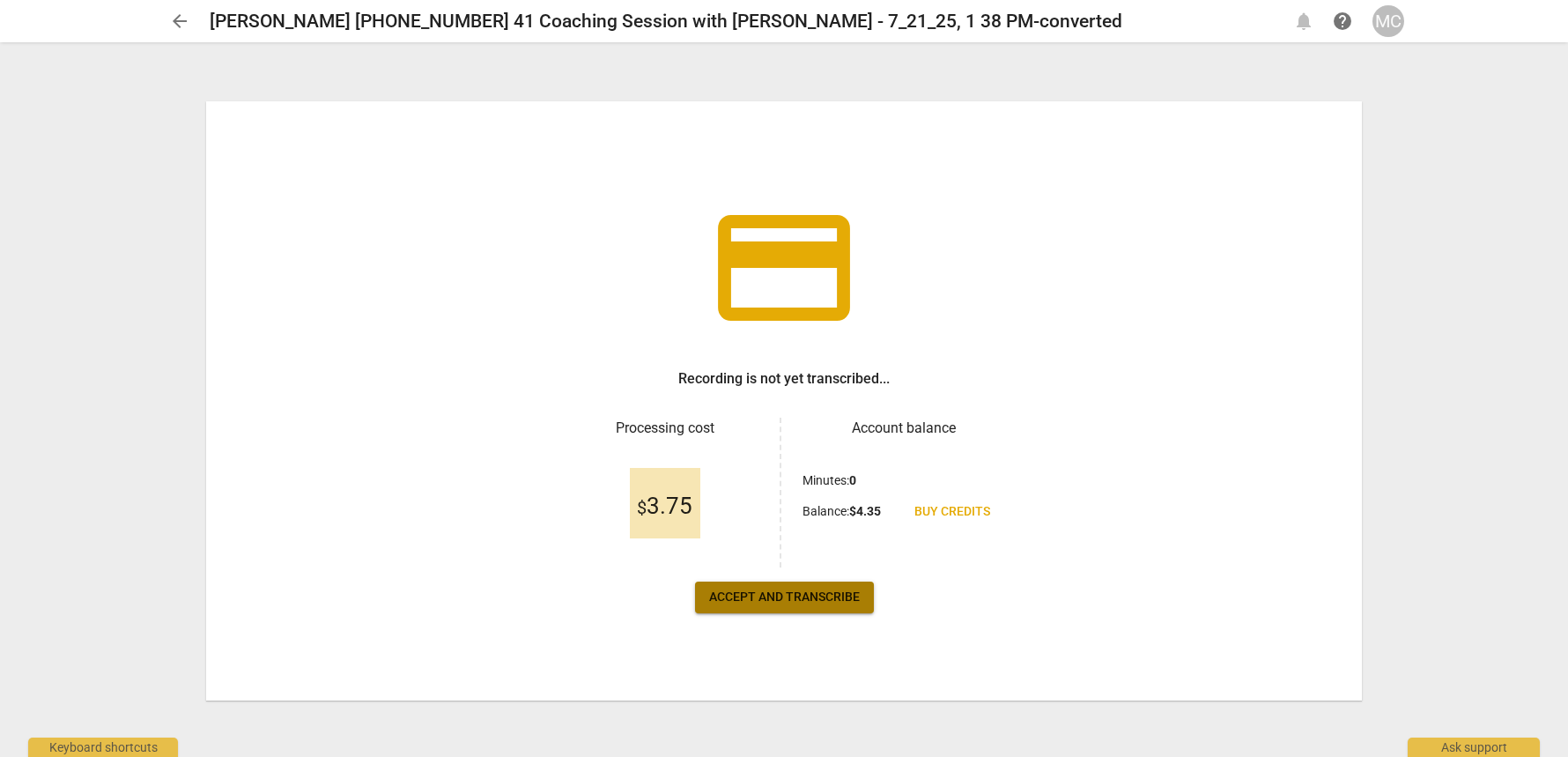
click at [757, 596] on span "Accept and transcribe" at bounding box center [784, 597] width 150 height 18
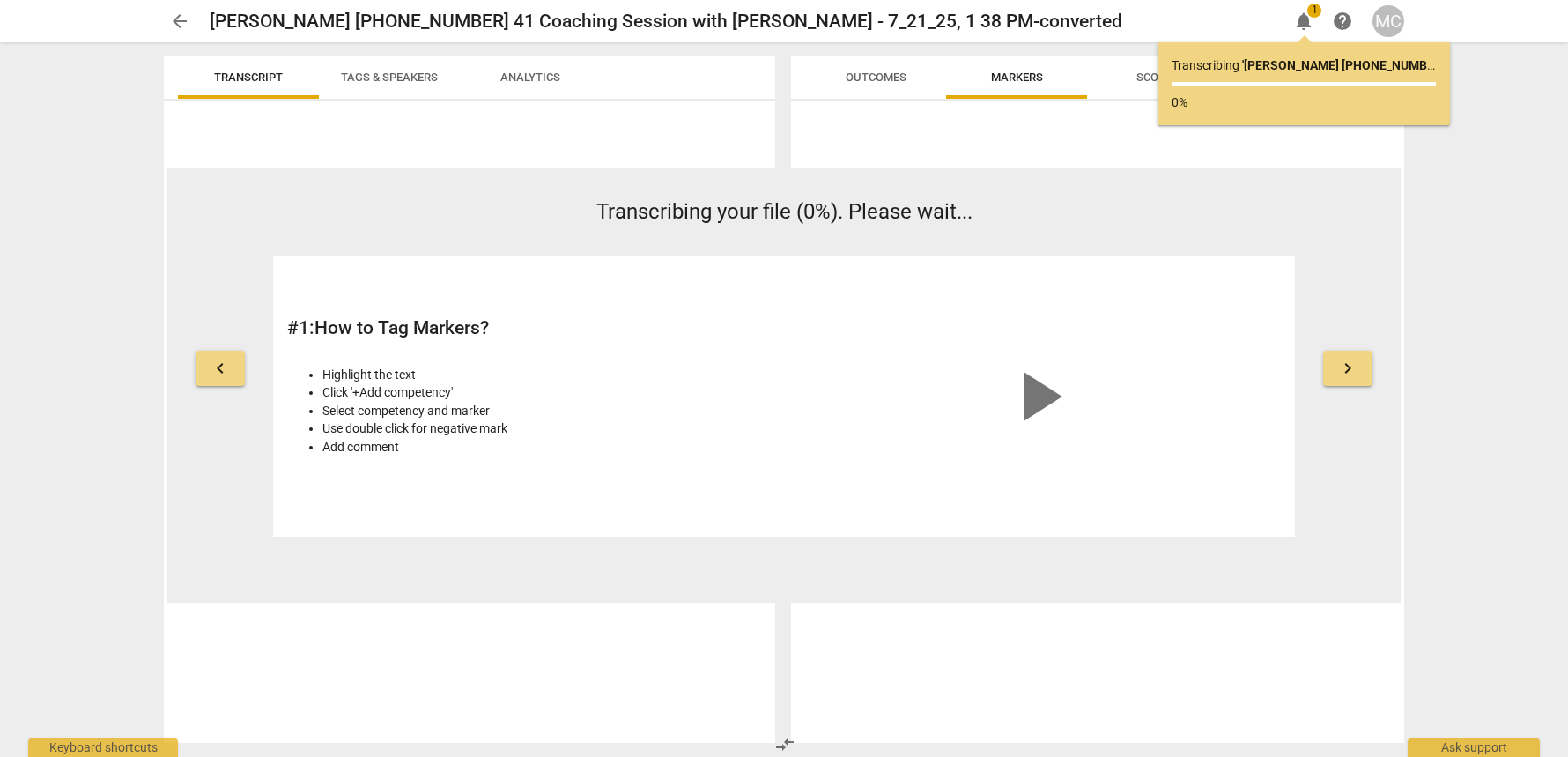
click at [182, 26] on span "arrow_back" at bounding box center [179, 21] width 21 height 21
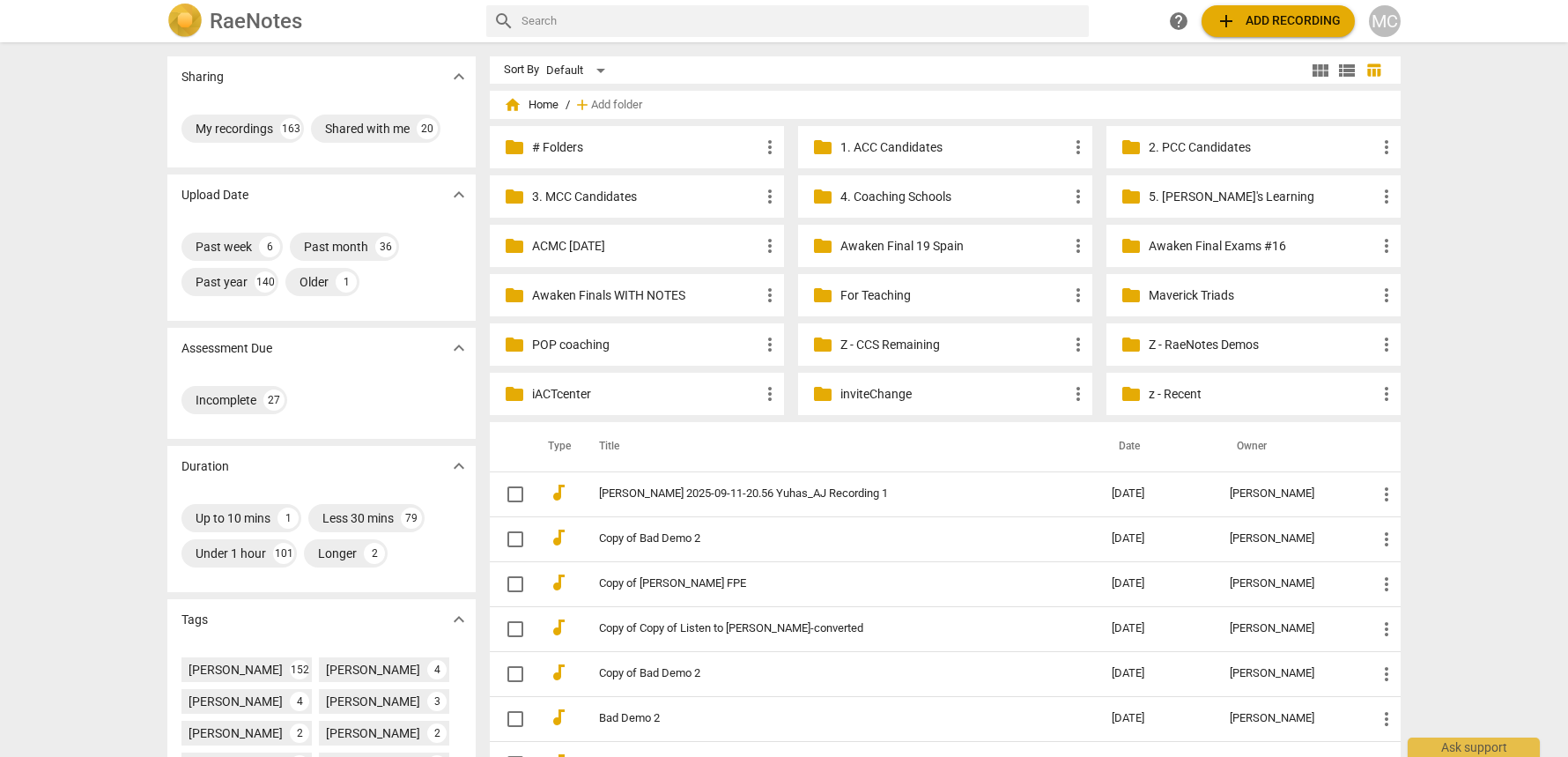
click at [915, 16] on input "text" at bounding box center [801, 21] width 560 height 28
type input "lesley"
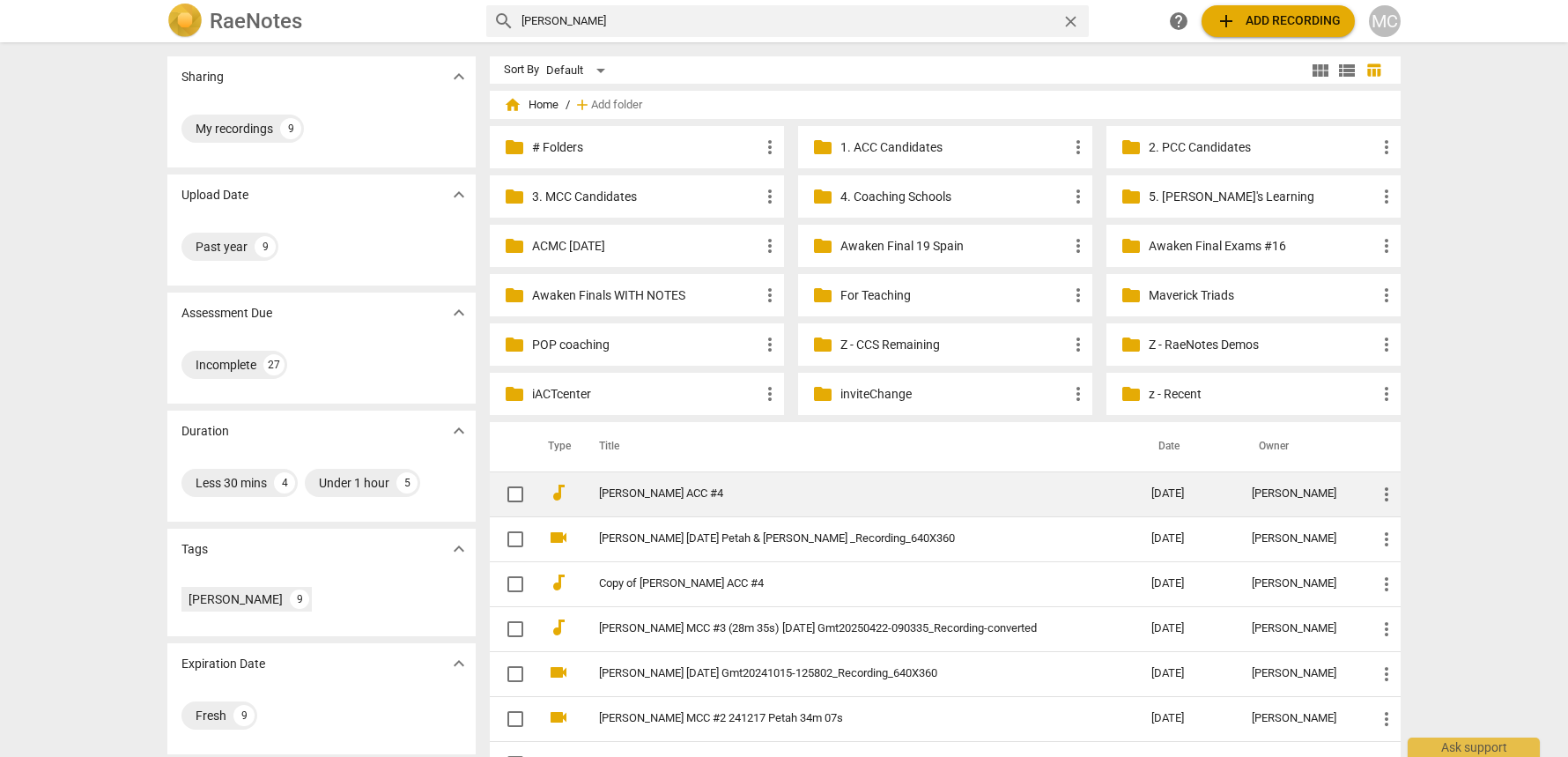
scroll to position [130, 0]
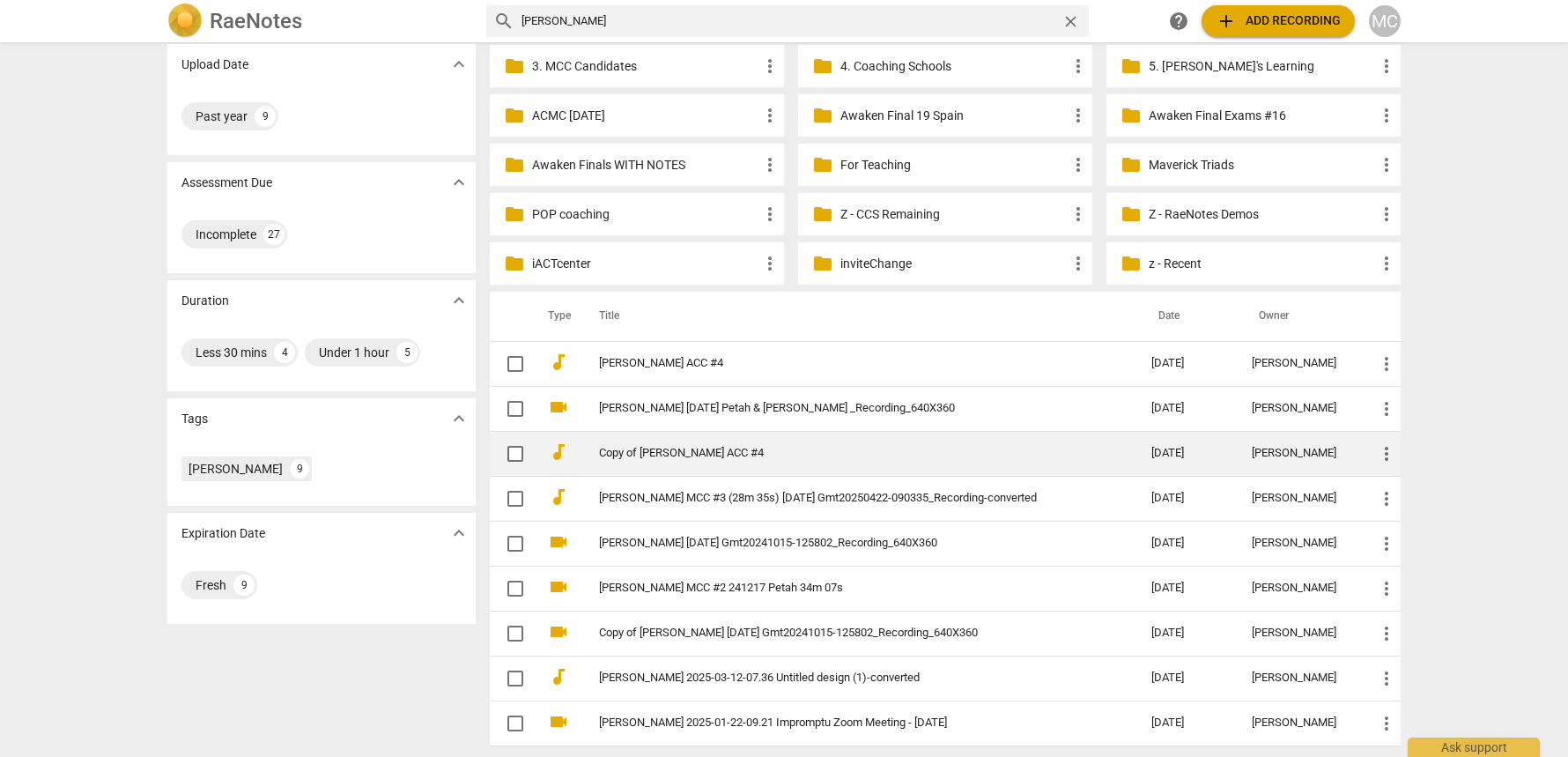
click at [647, 452] on link "Copy of Lesley ACC #4" at bounding box center [844, 454] width 489 height 13
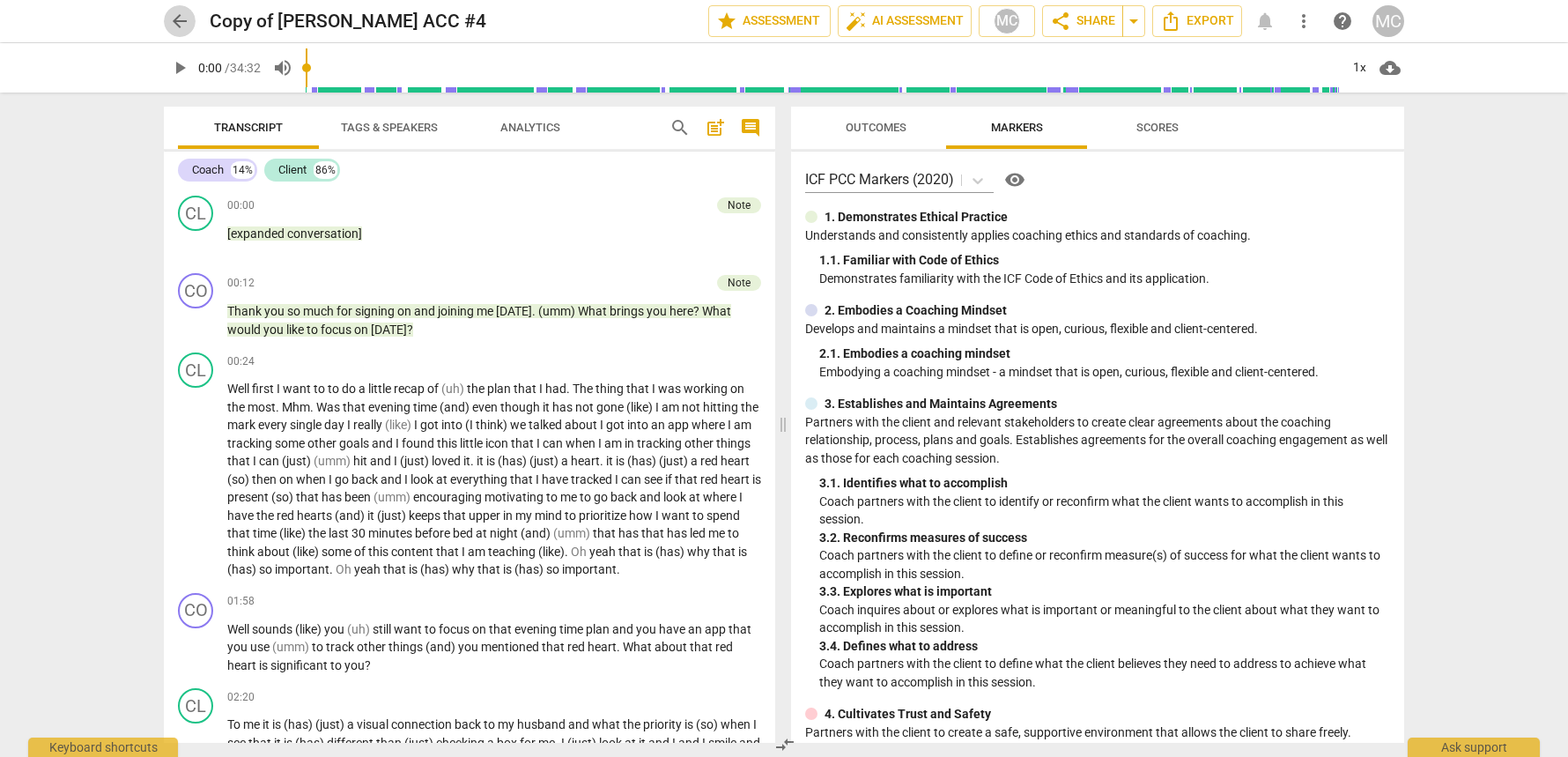
click at [183, 30] on span "arrow_back" at bounding box center [179, 21] width 21 height 21
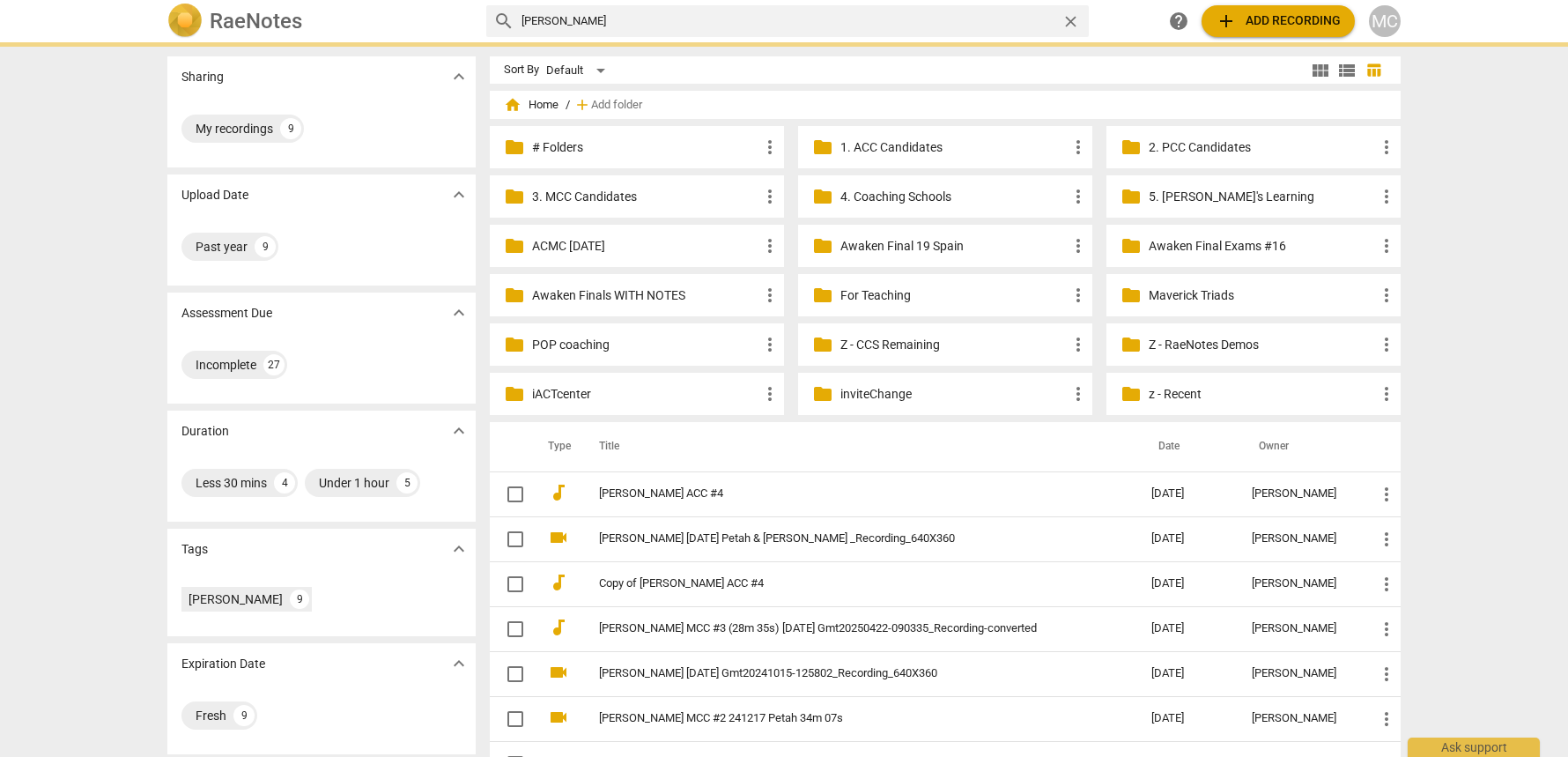
click at [879, 344] on p "Z - CCS Remaining" at bounding box center [954, 345] width 228 height 19
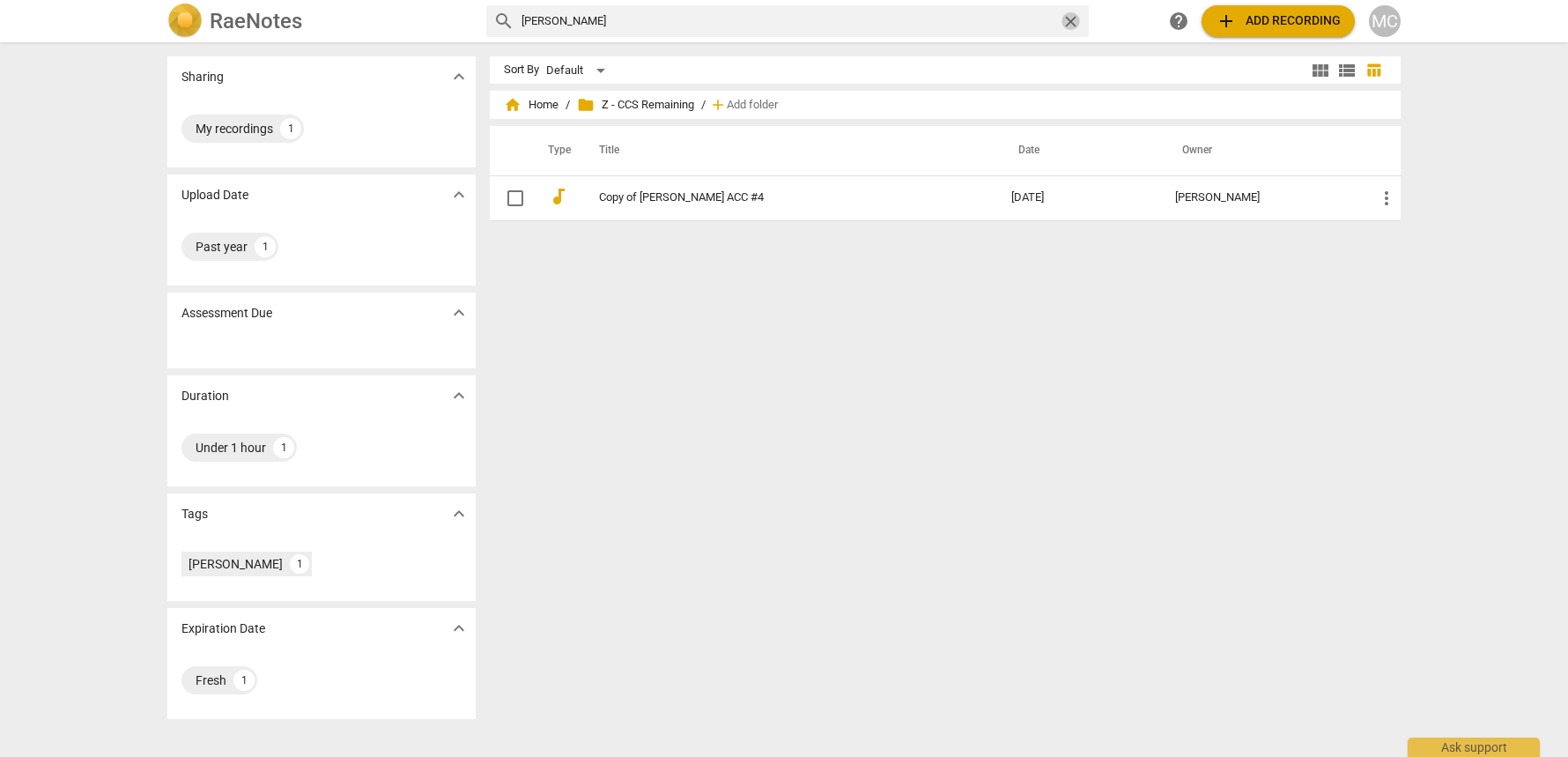
click at [1068, 21] on span "close" at bounding box center [1071, 22] width 19 height 19
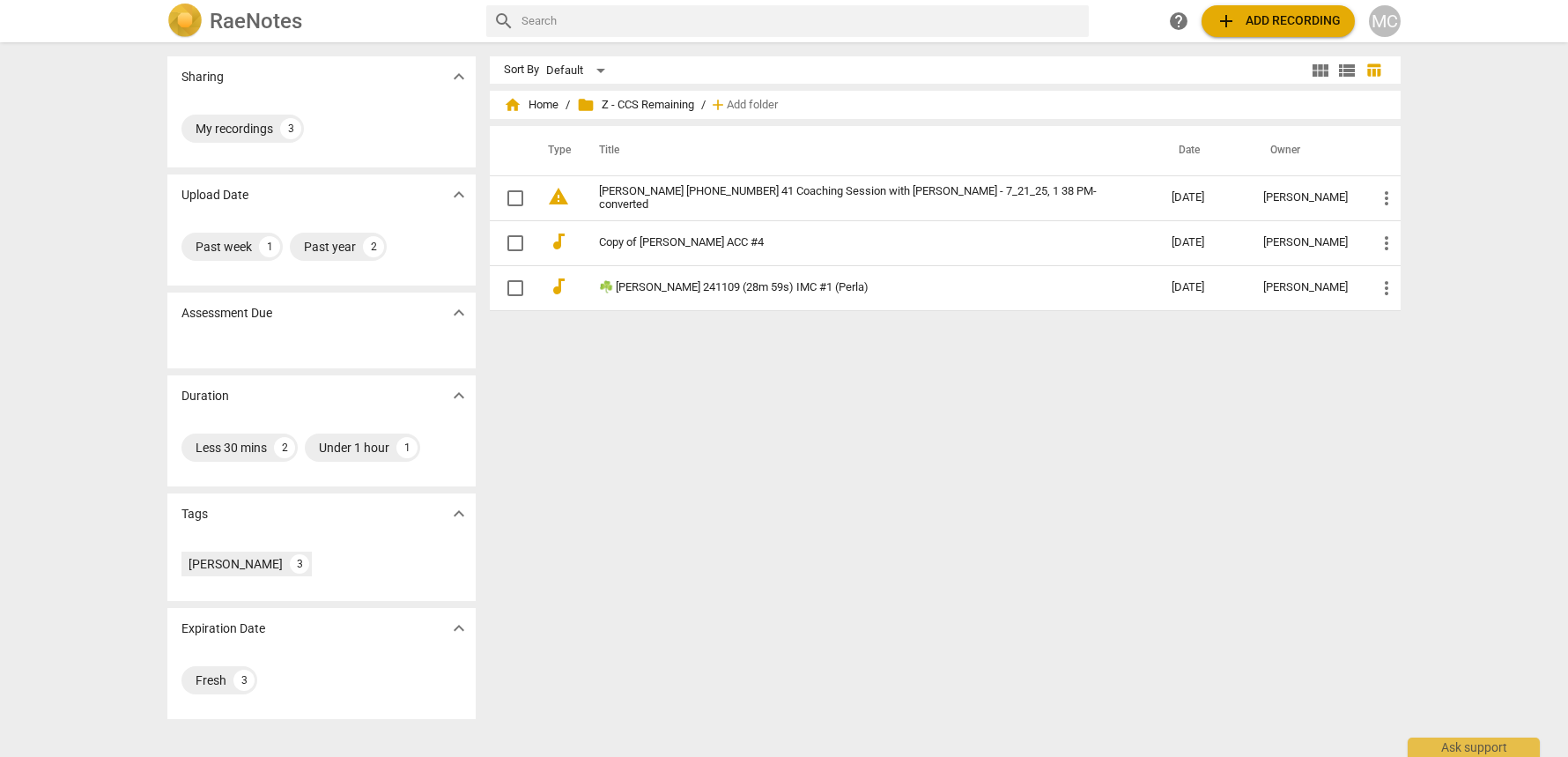
click at [536, 113] on div "home Home / folder Z - CCS Remaining / add Add folder" at bounding box center [946, 105] width 883 height 28
click at [539, 108] on span "home Home" at bounding box center [532, 105] width 55 height 18
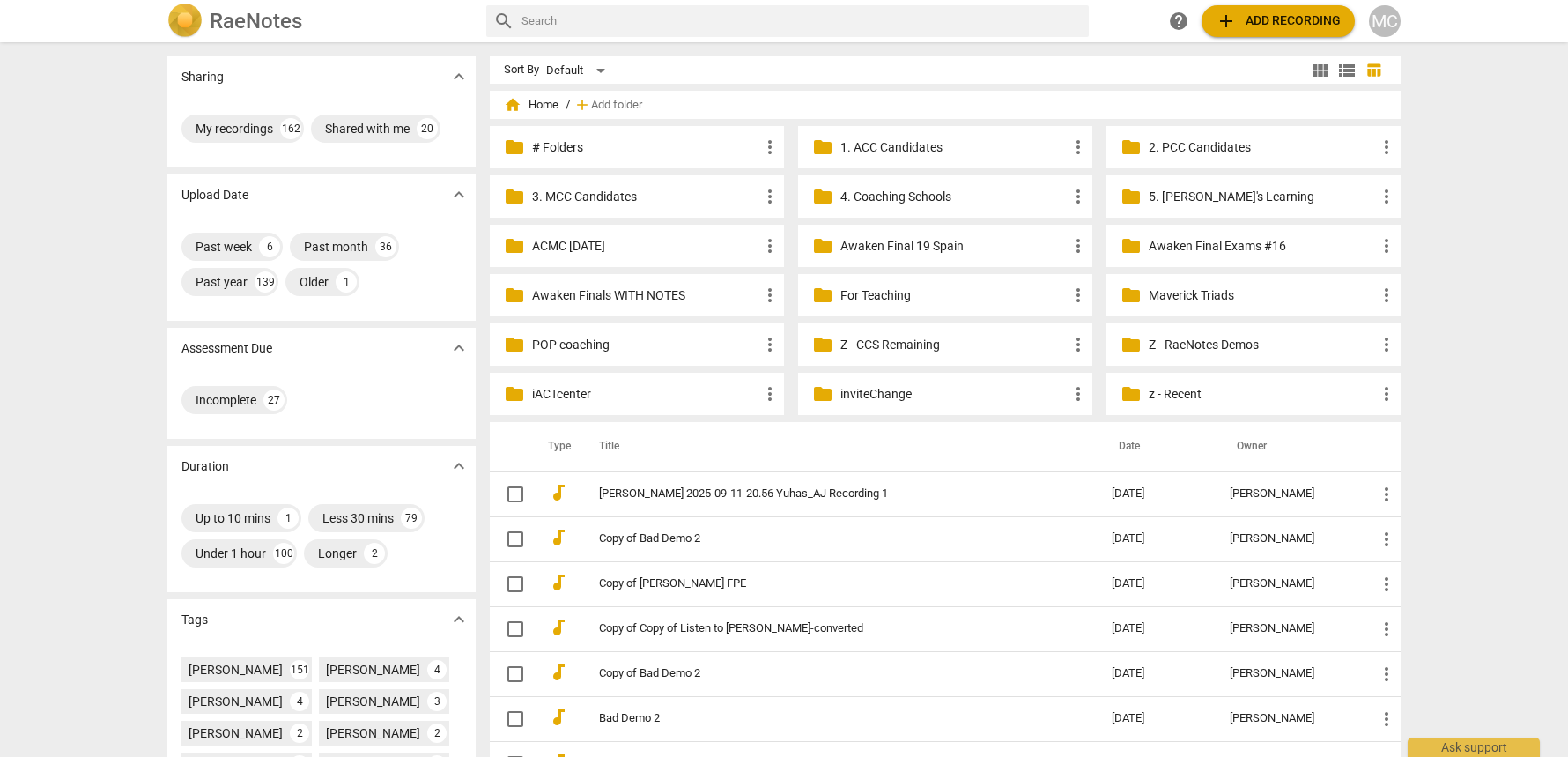
click at [839, 24] on input "text" at bounding box center [801, 21] width 560 height 28
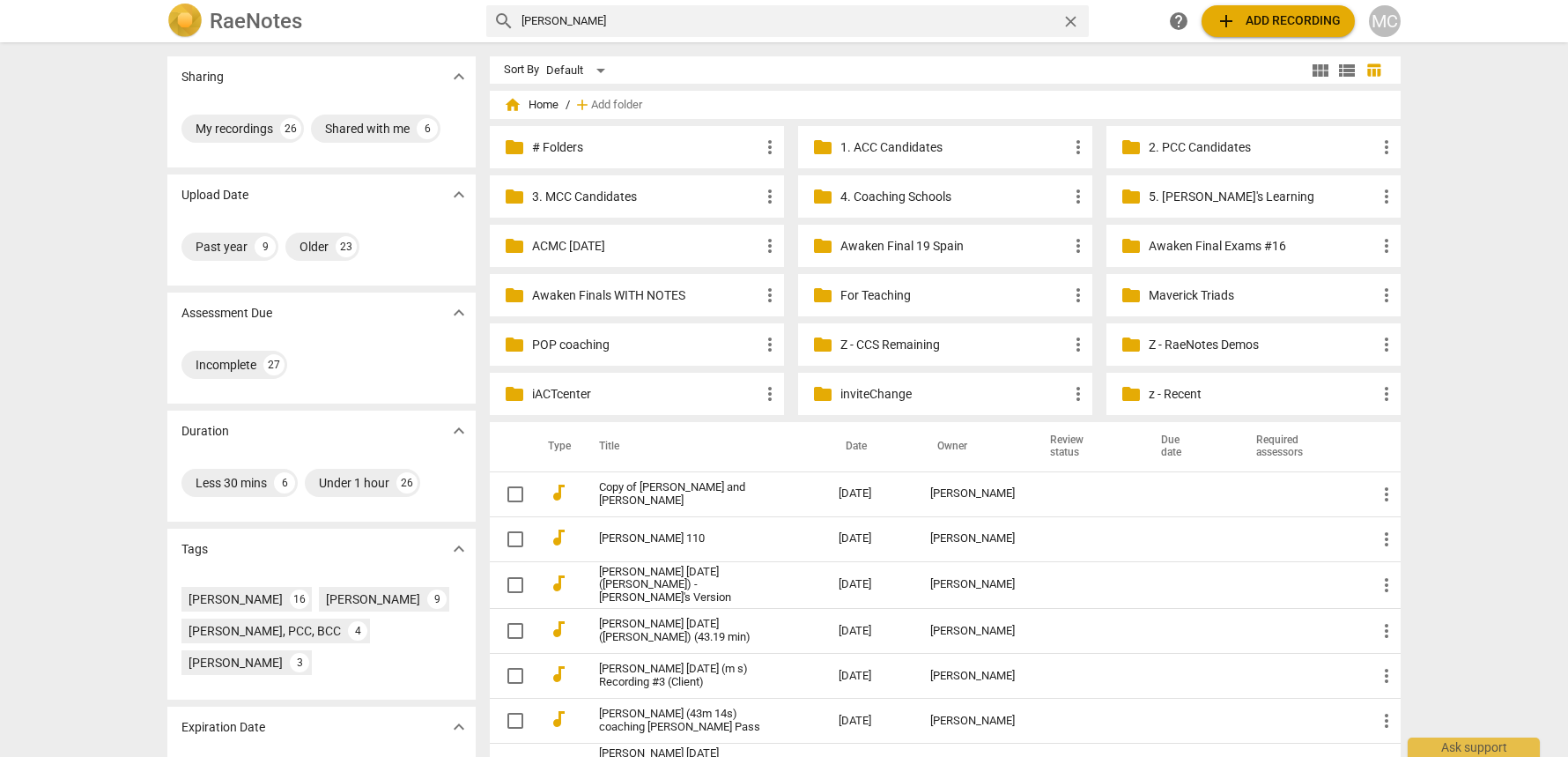
type input "kimberly"
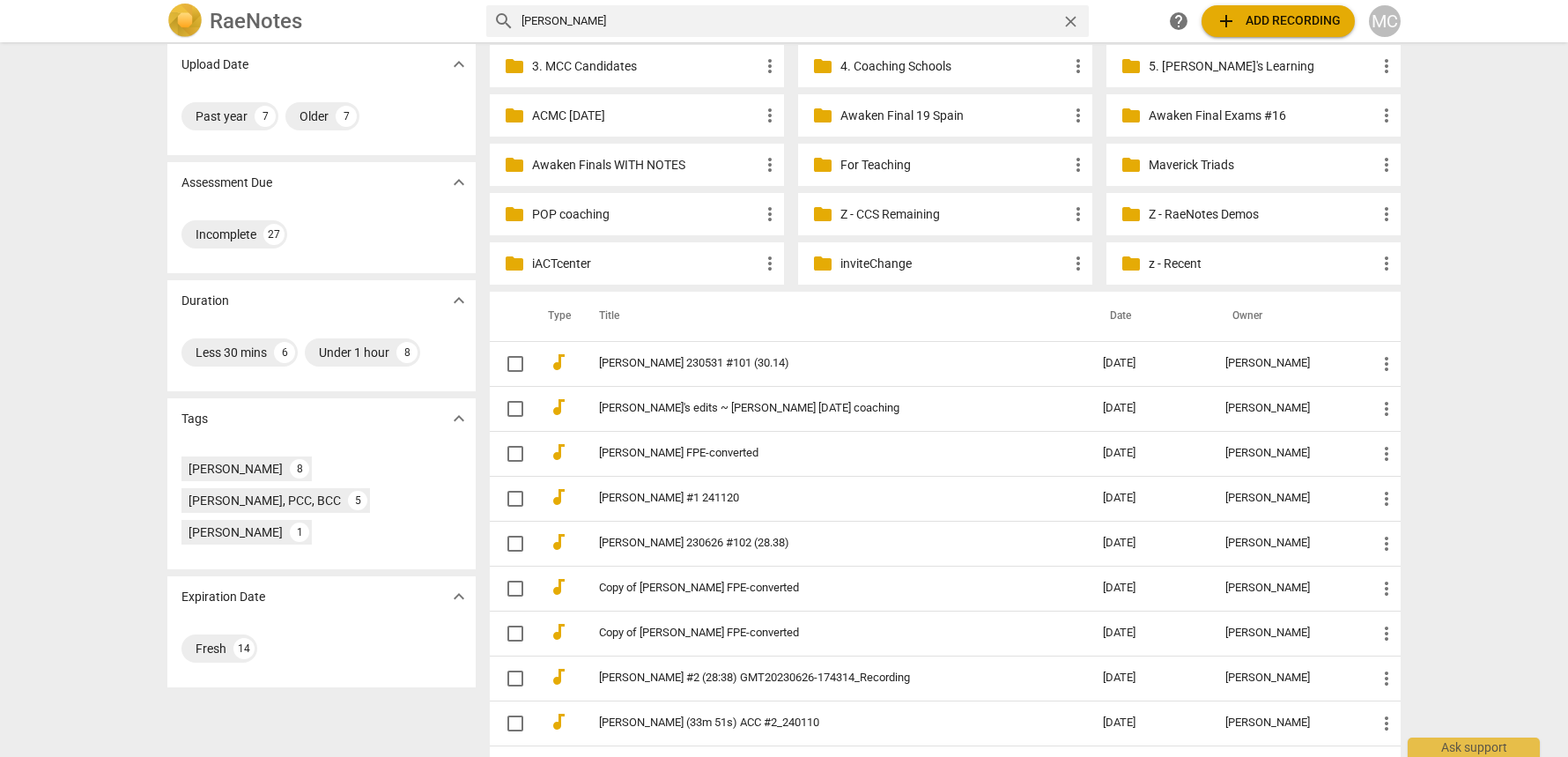
scroll to position [135, 0]
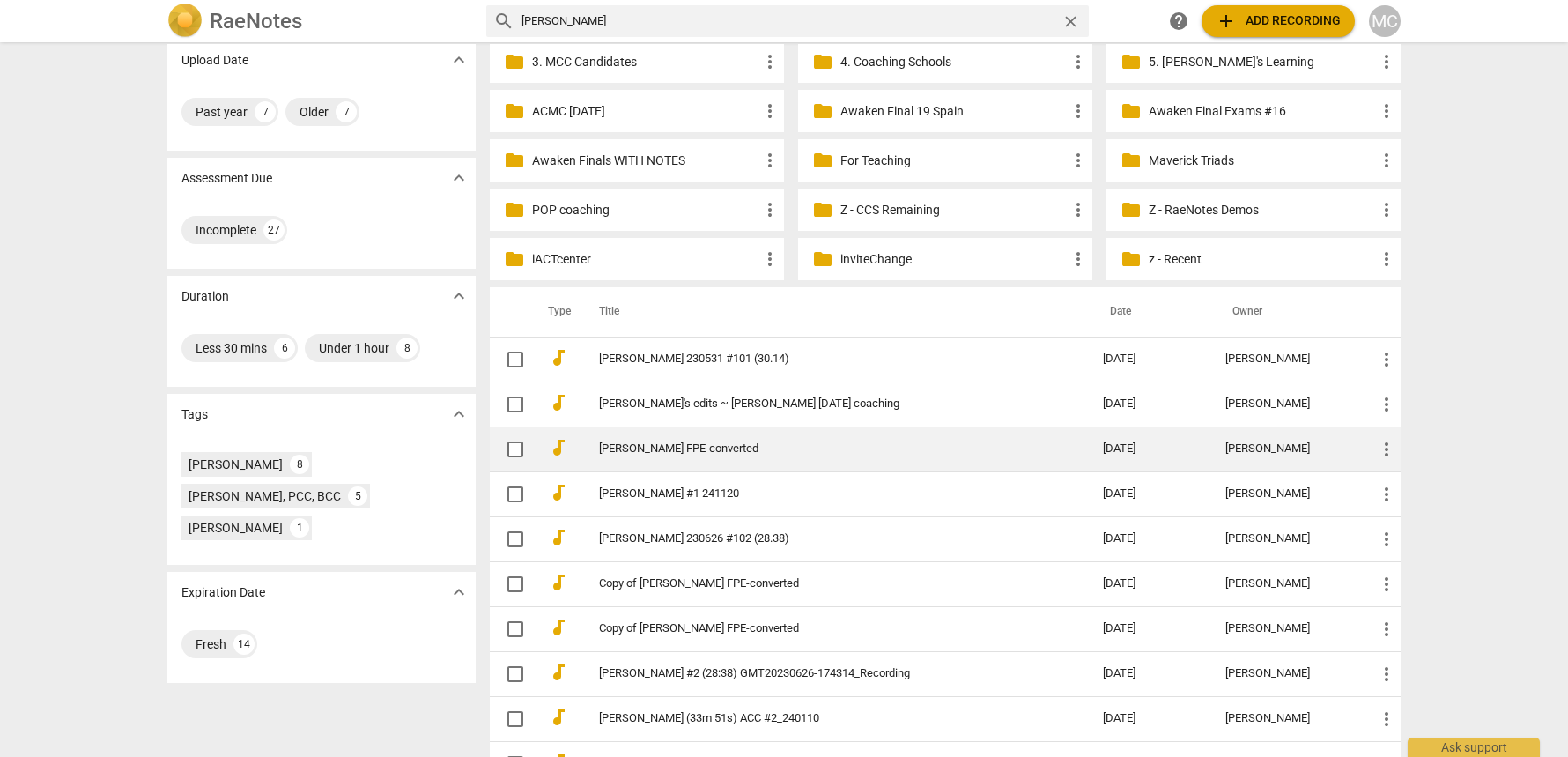
click at [673, 452] on link "Kimberly Blair-Maglione FPE-converted" at bounding box center [819, 449] width 440 height 13
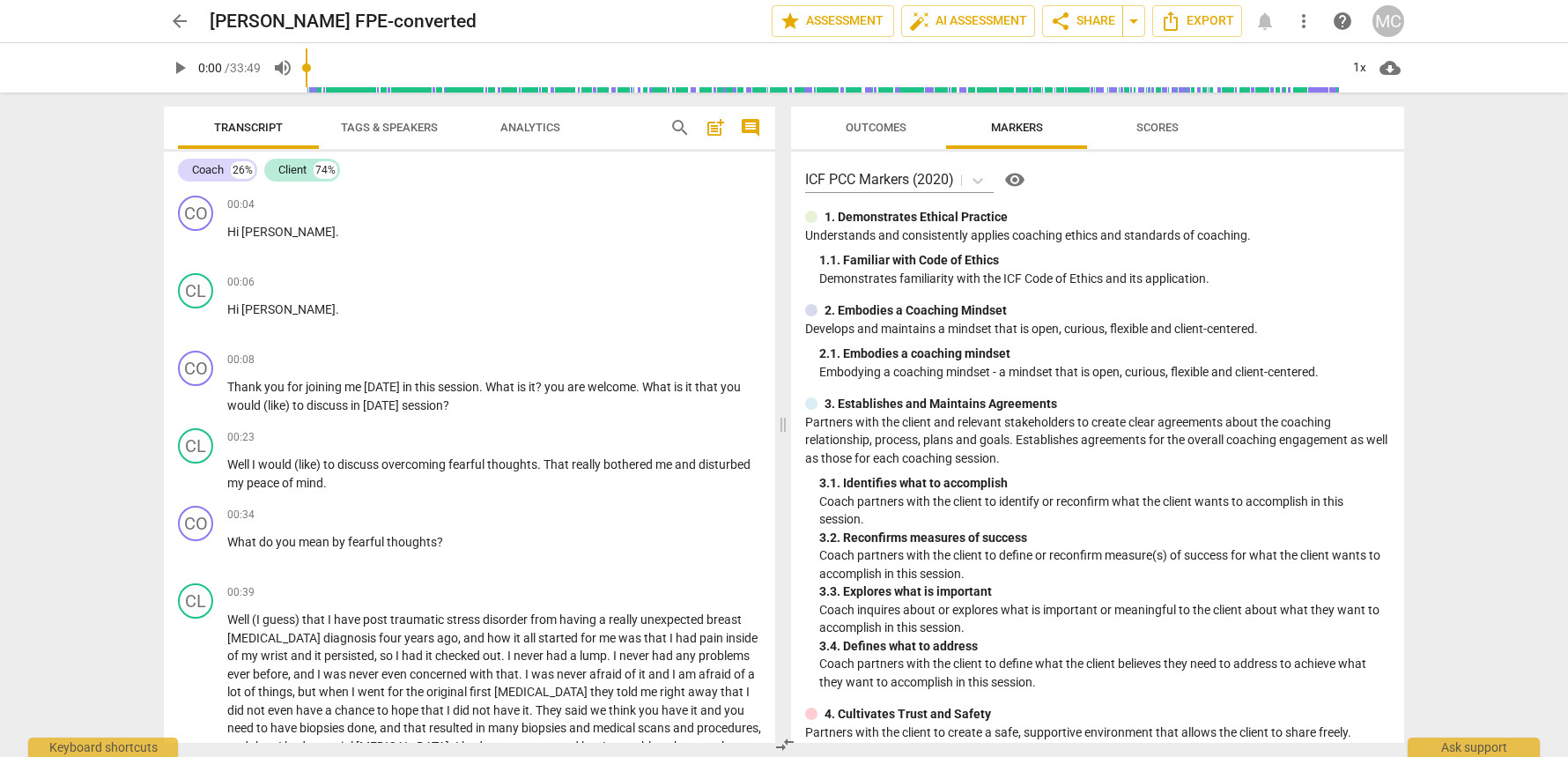
click at [174, 21] on span "arrow_back" at bounding box center [179, 21] width 21 height 21
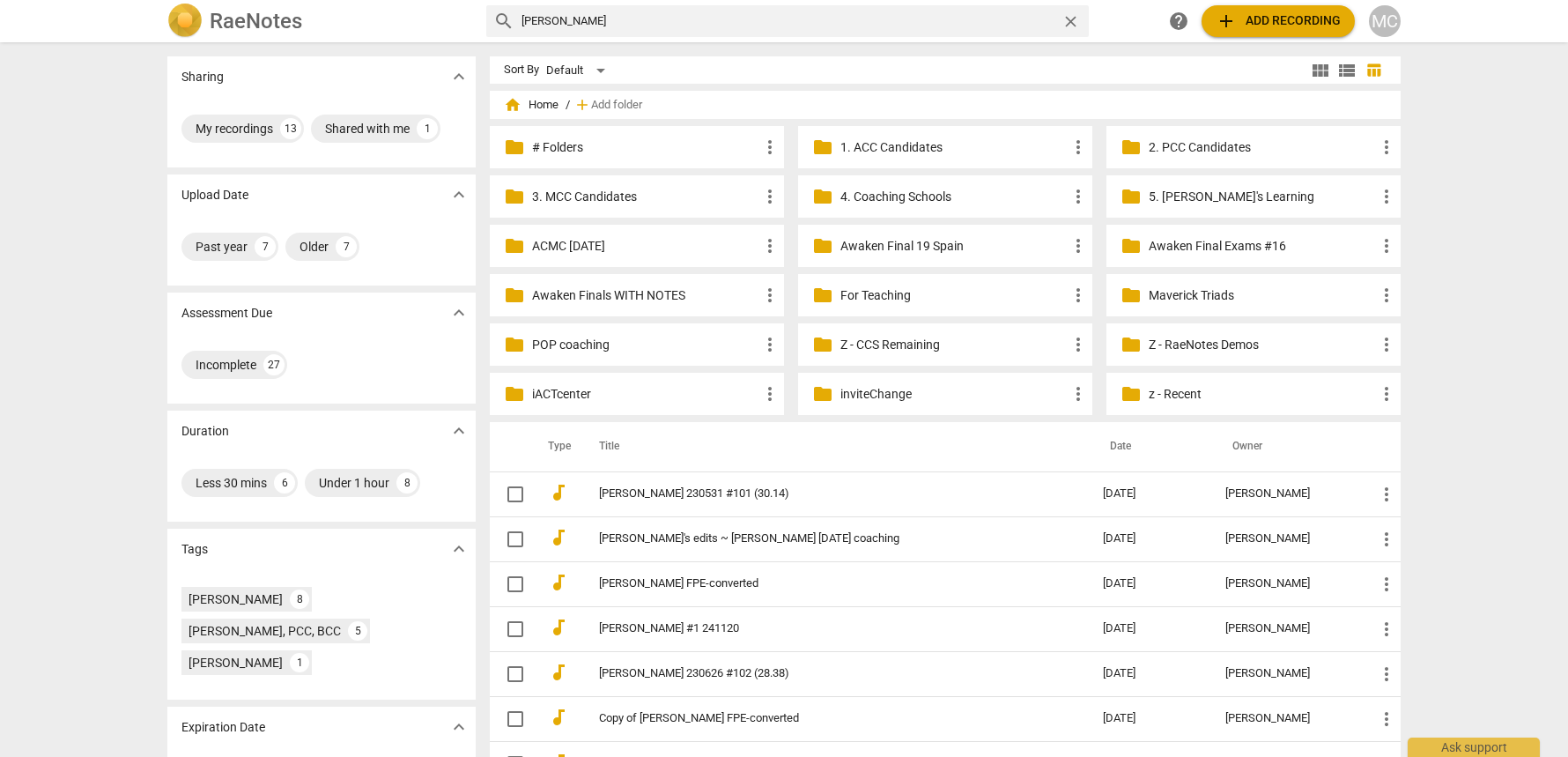
click at [884, 343] on p "Z - CCS Remaining" at bounding box center [954, 345] width 228 height 19
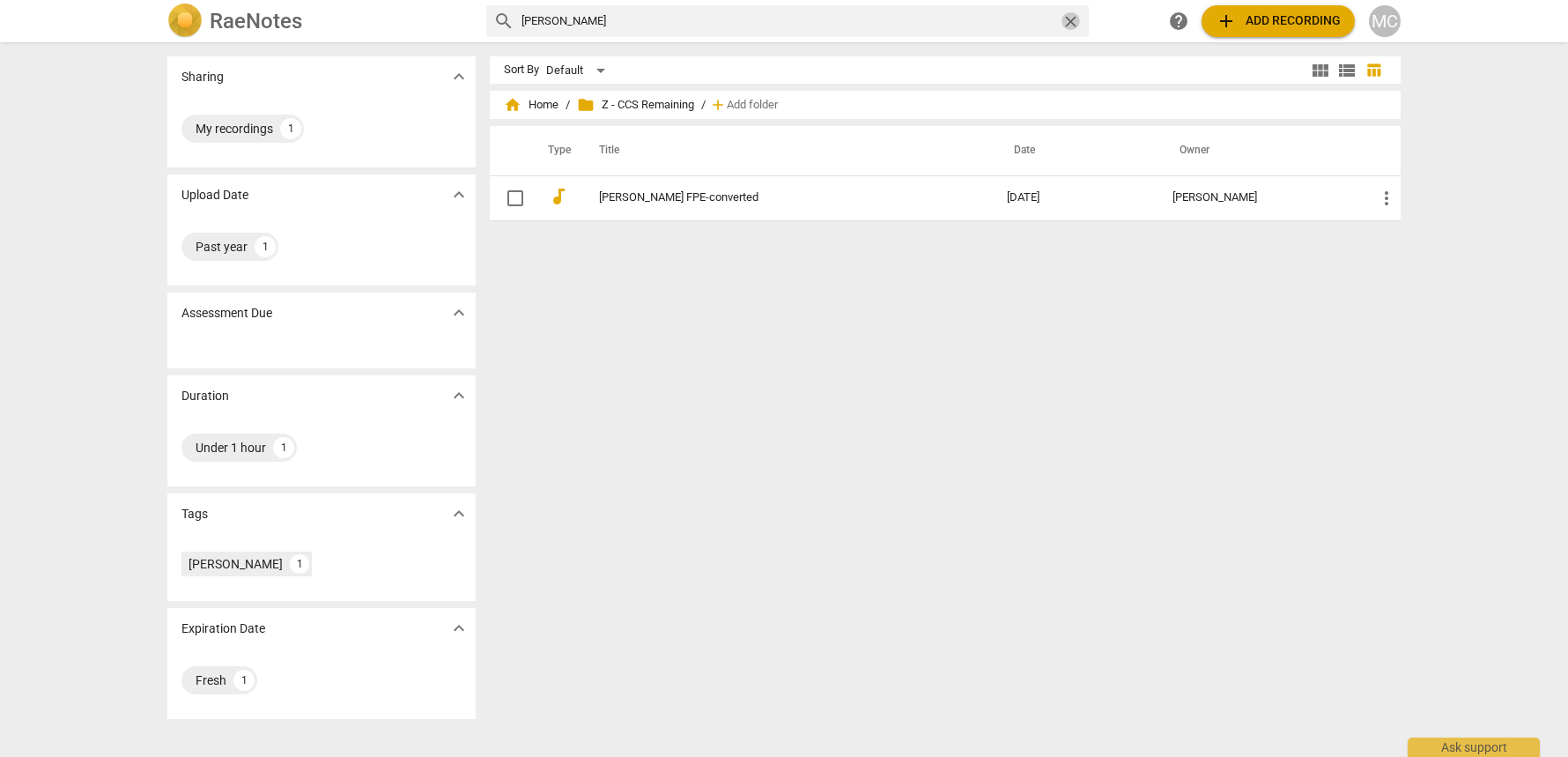
click at [1078, 20] on span "close" at bounding box center [1071, 22] width 19 height 19
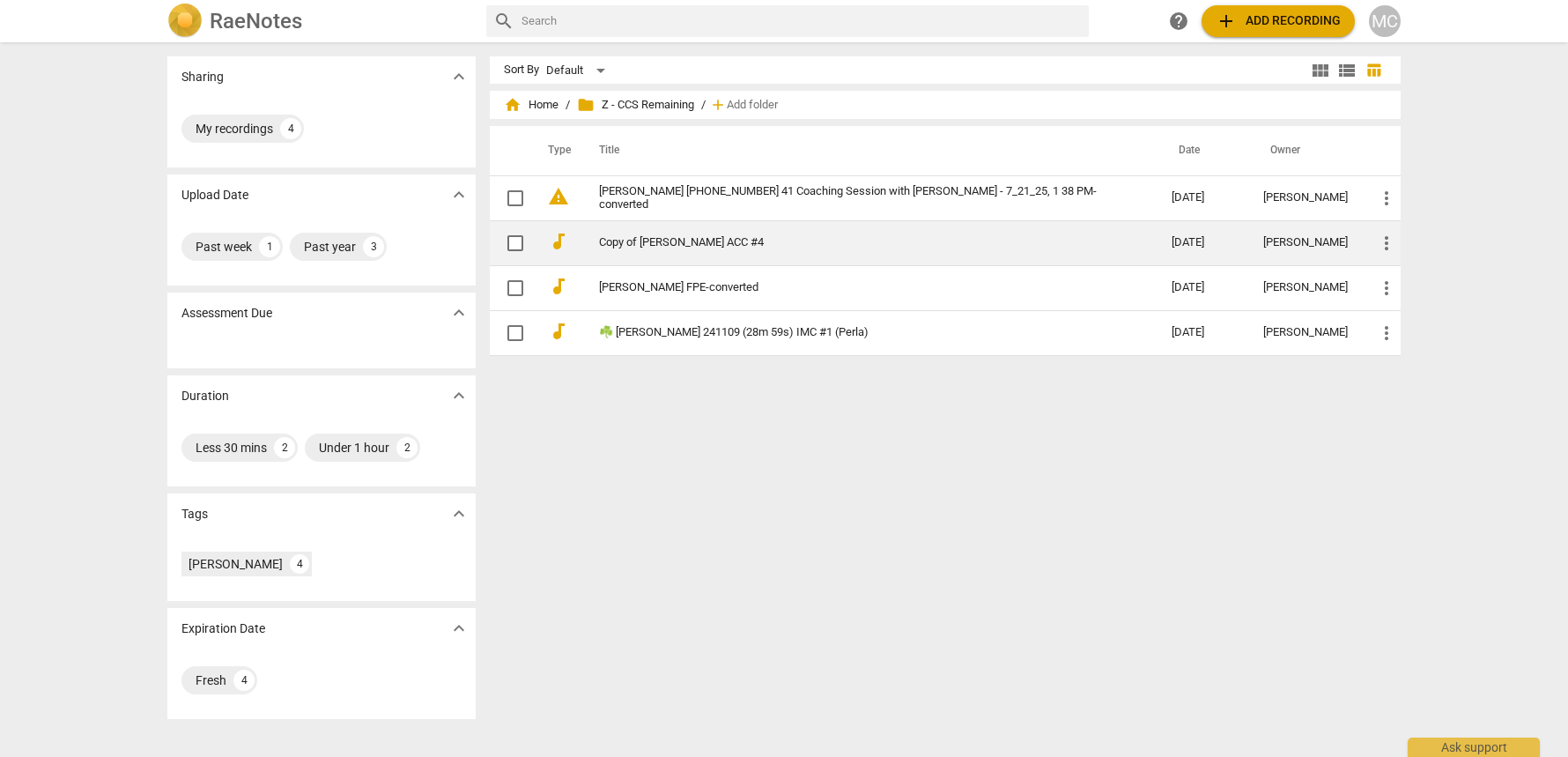
click at [724, 248] on link "Copy of Lesley ACC #4" at bounding box center [853, 243] width 509 height 13
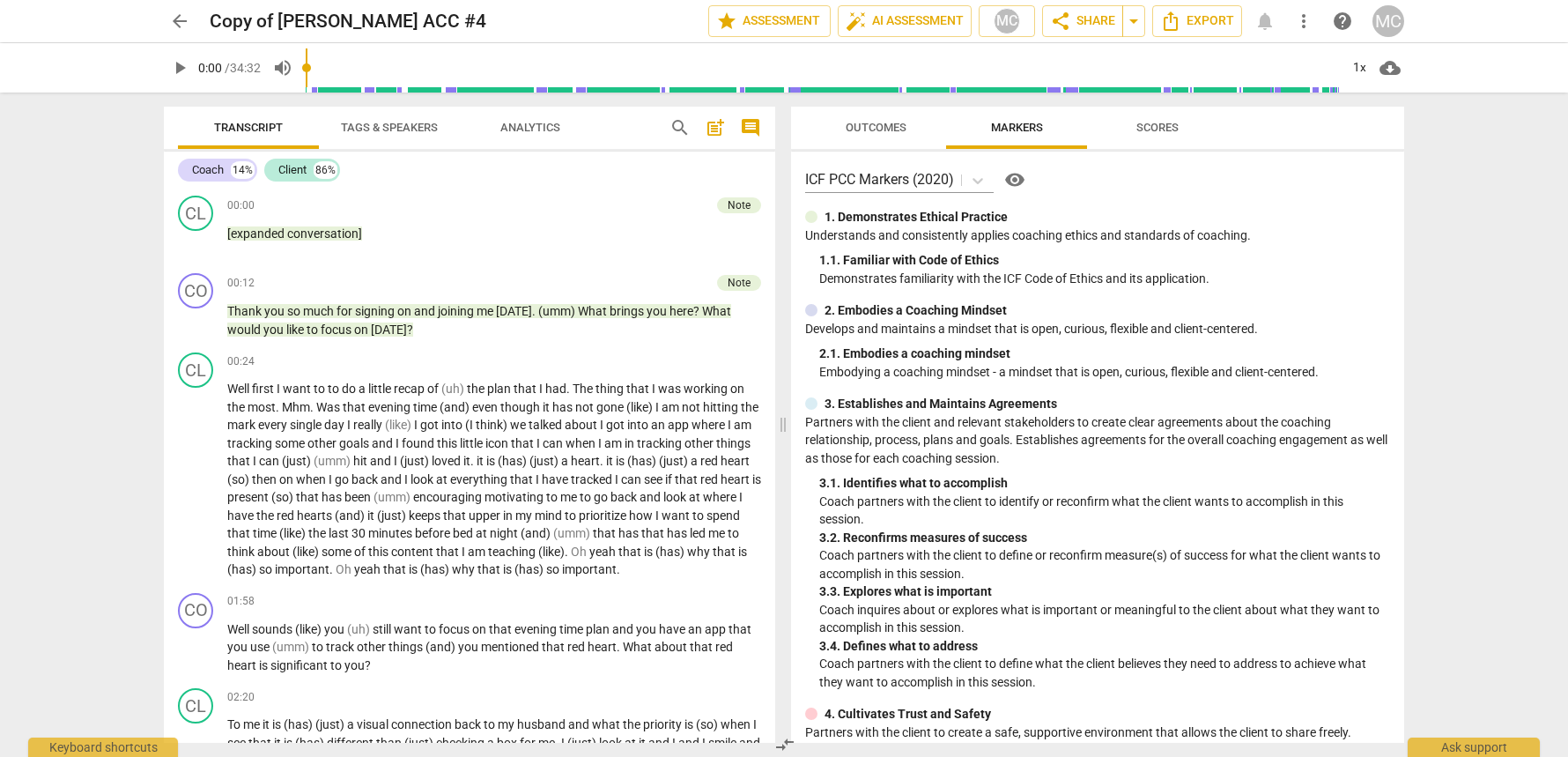
click at [177, 18] on span "arrow_back" at bounding box center [179, 21] width 21 height 21
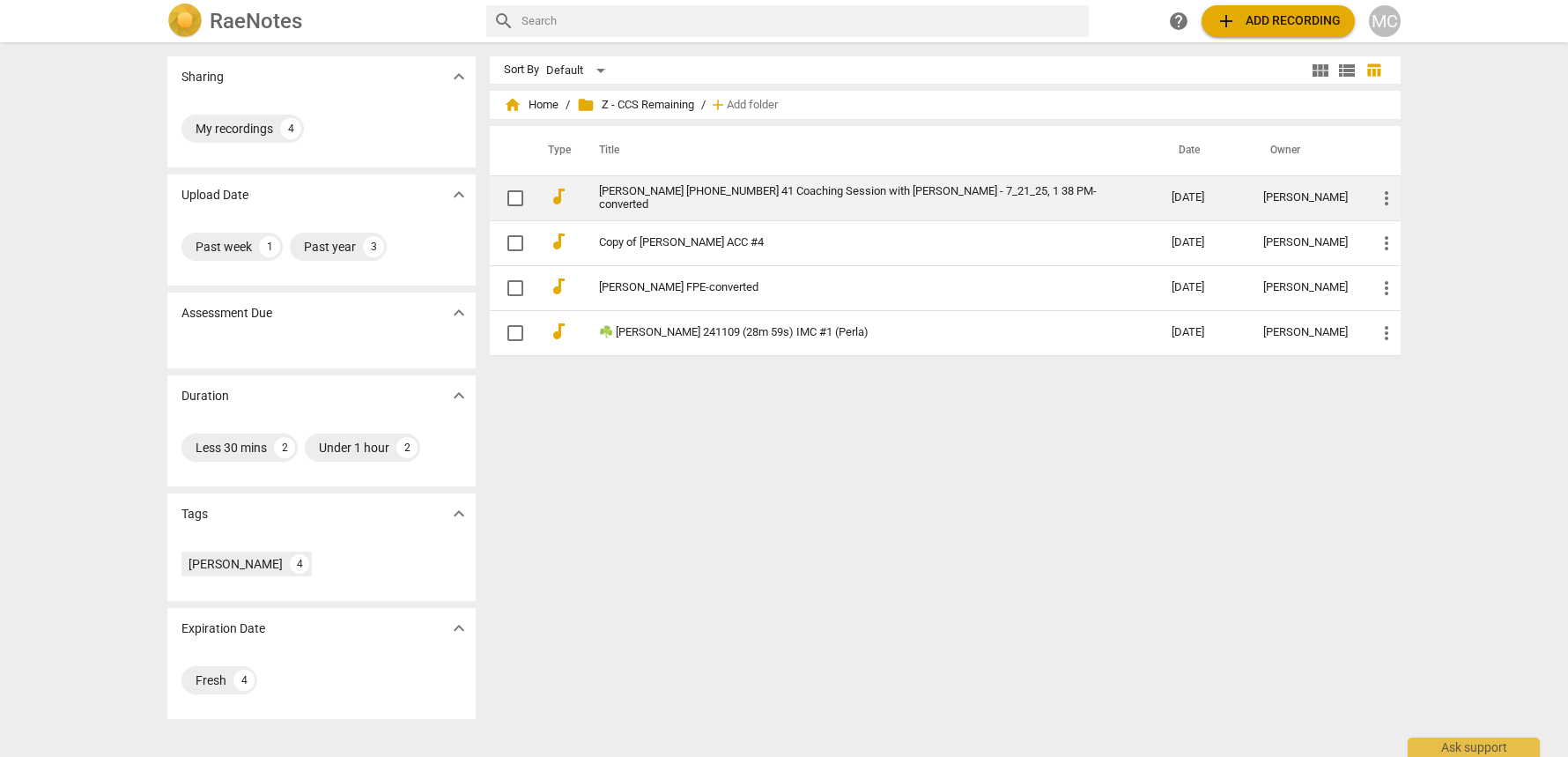
click at [683, 181] on td "Gianna Anzideo 2025-07-21-13 41 Coaching Session with Kimmy - 7_21_25, 1 38 PM-…" at bounding box center [868, 198] width 580 height 45
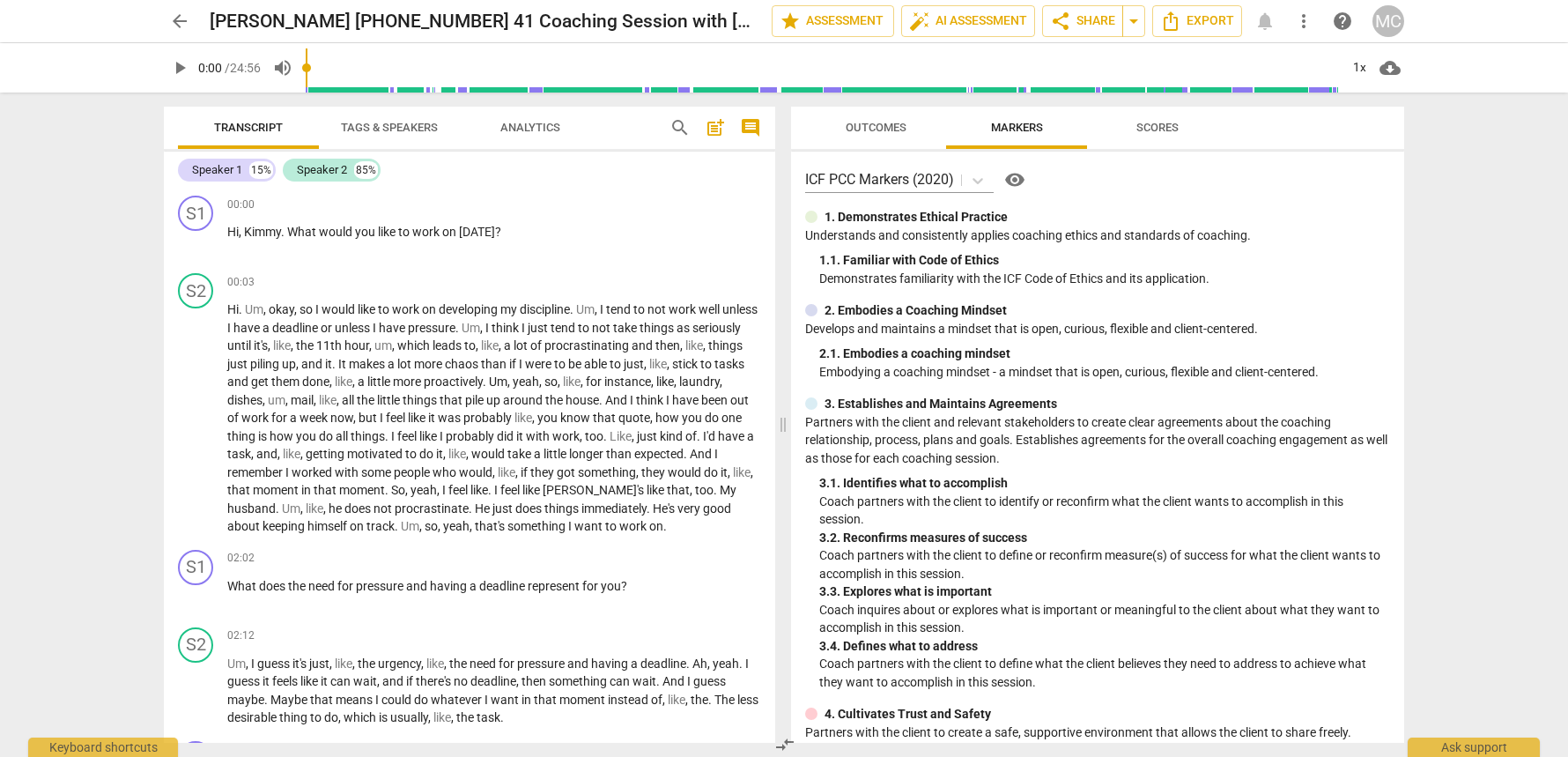
click at [183, 23] on span "arrow_back" at bounding box center [179, 21] width 21 height 21
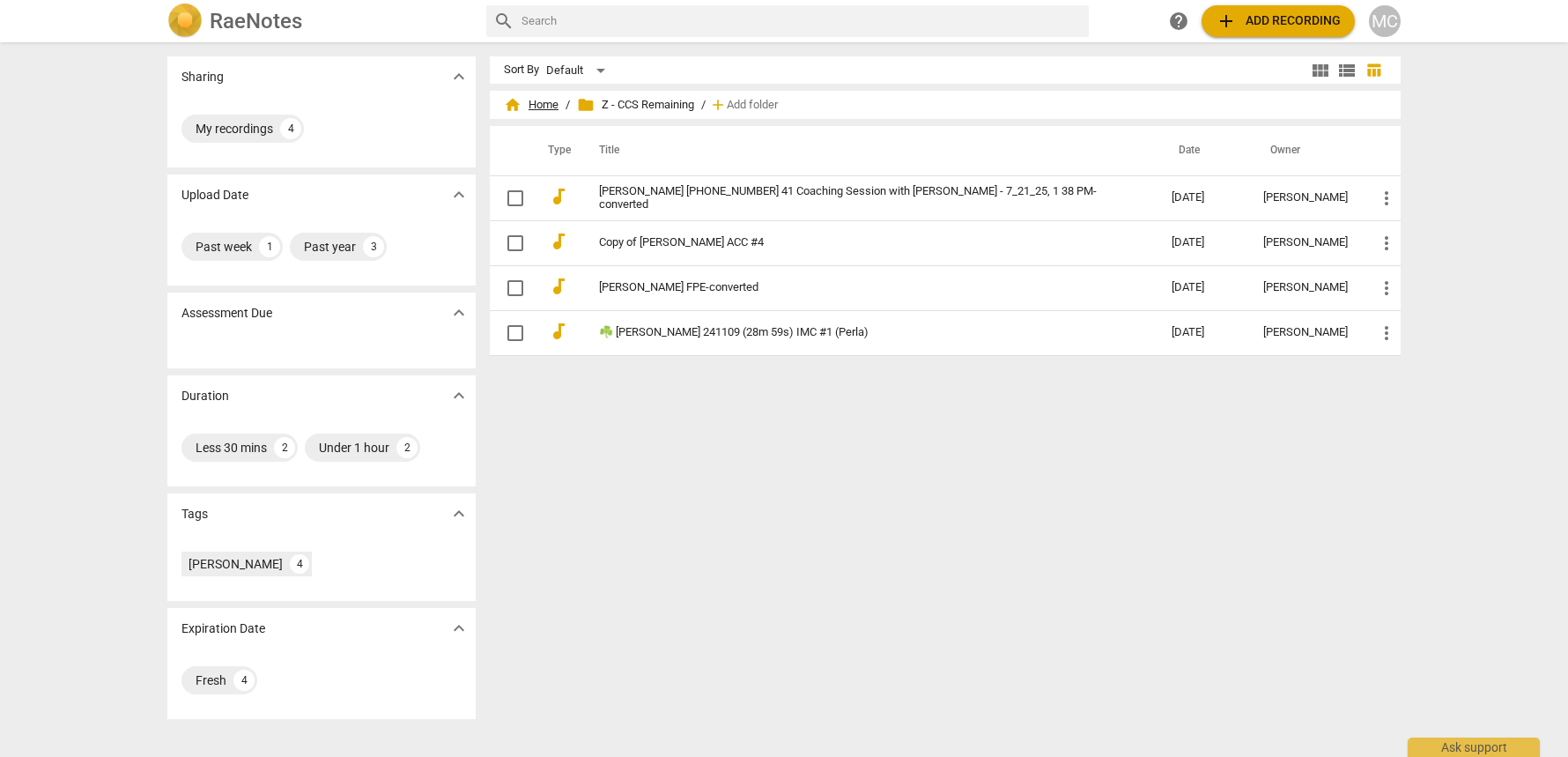
click at [534, 101] on span "home Home" at bounding box center [532, 105] width 55 height 18
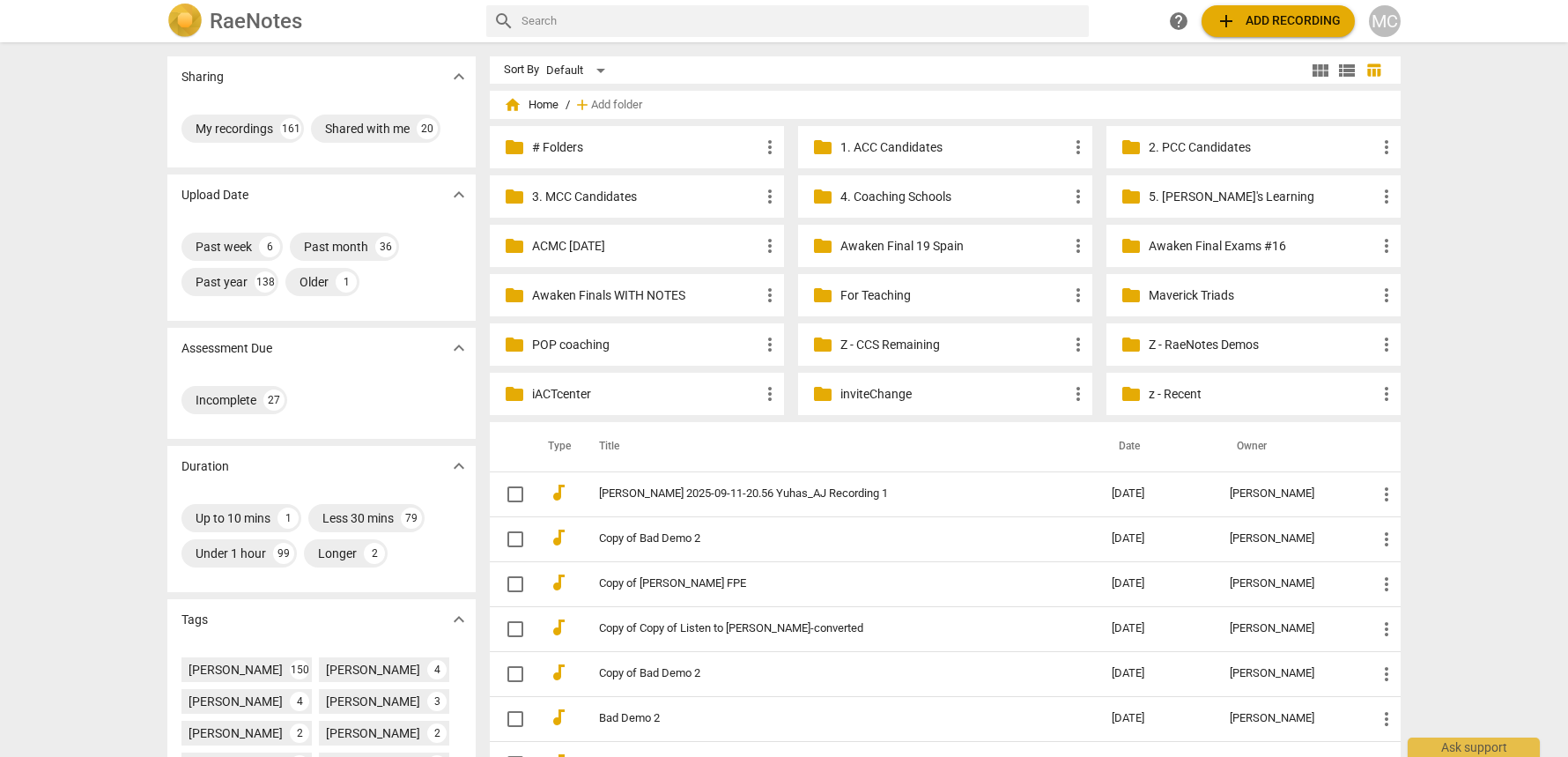
click at [774, 27] on input "text" at bounding box center [801, 21] width 560 height 28
type input "gianna"
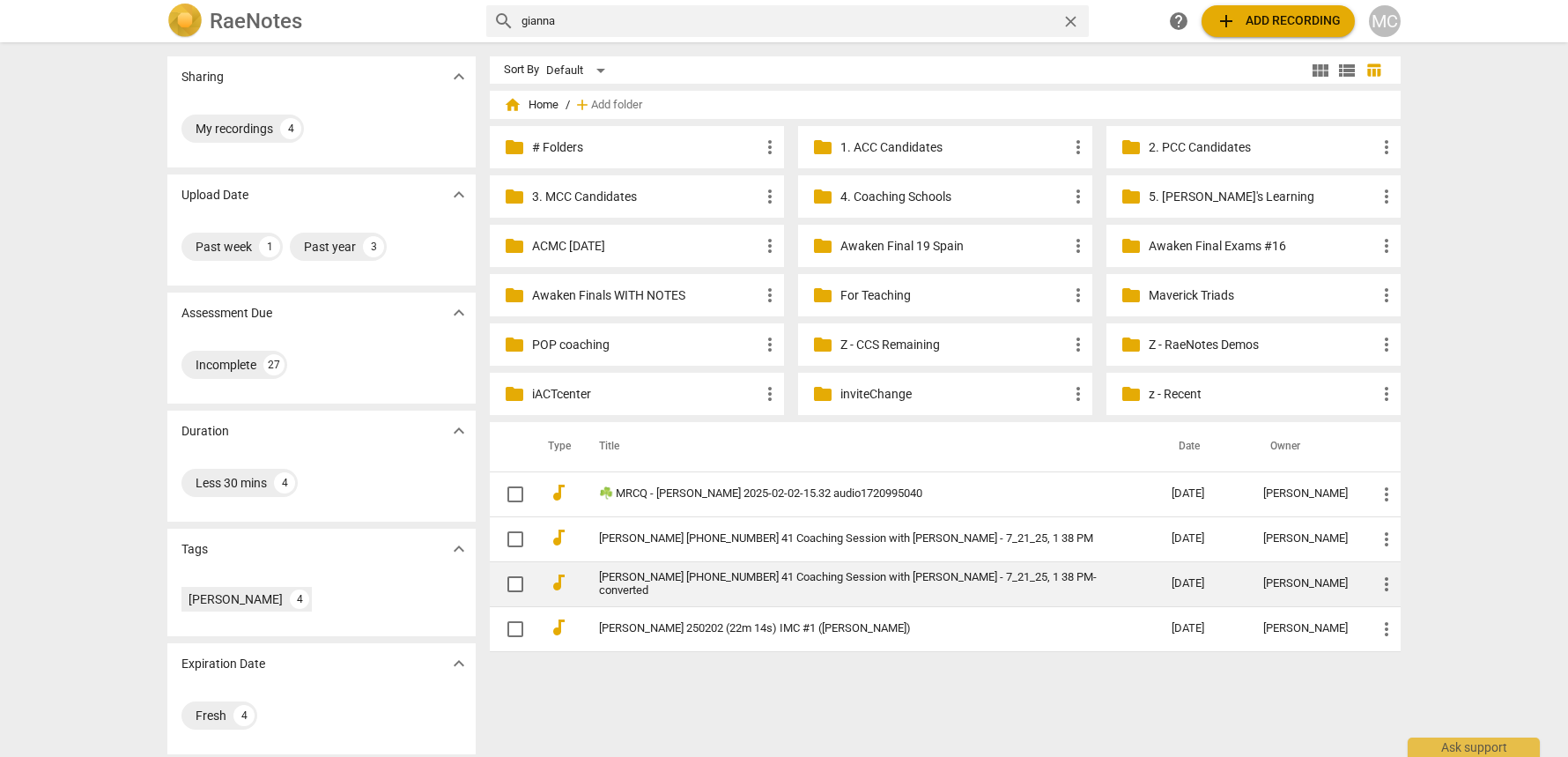
click at [857, 571] on link "Gianna Anzideo 2025-07-21-13 41 Coaching Session with Kimmy - 7_21_25, 1 38 PM-…" at bounding box center [853, 584] width 509 height 26
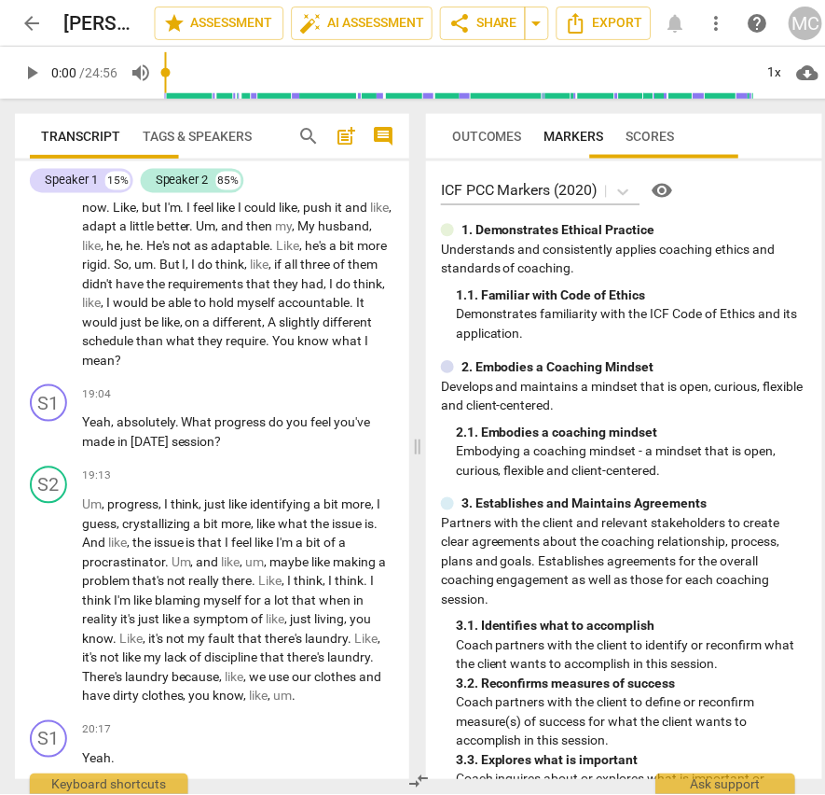
scroll to position [5983, 0]
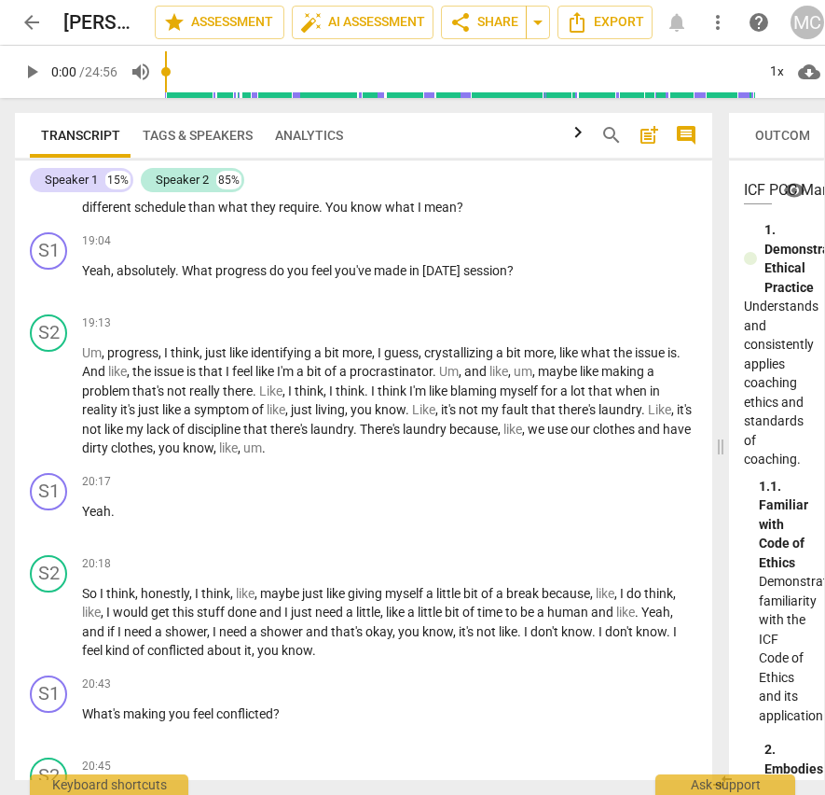
drag, startPoint x: 421, startPoint y: 437, endPoint x: 723, endPoint y: 440, distance: 302.2
click at [723, 440] on span at bounding box center [720, 446] width 11 height 697
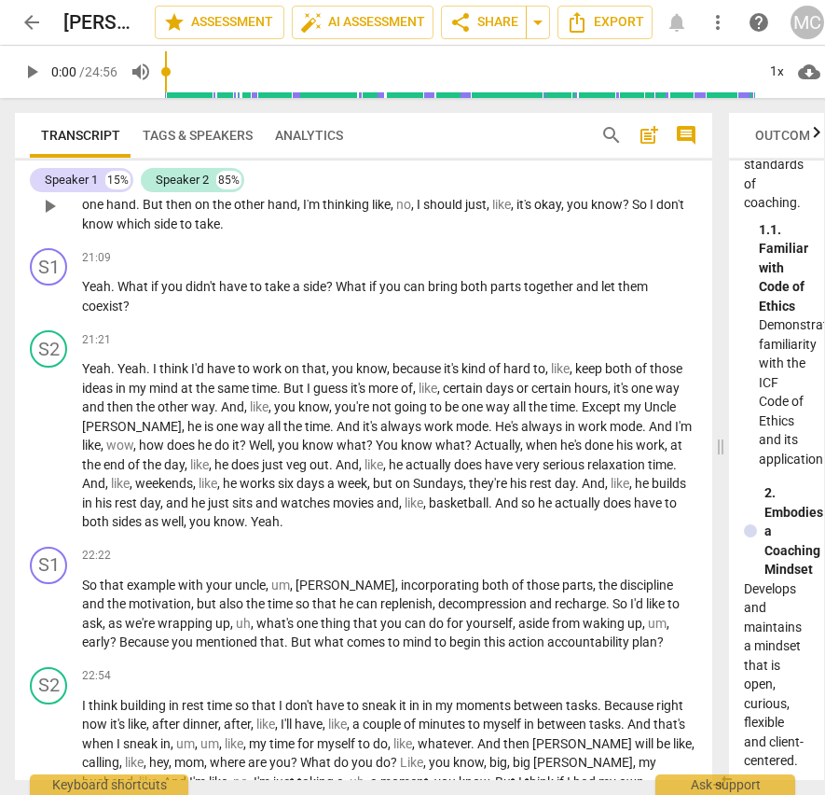
scroll to position [4548, 0]
